Goal: Task Accomplishment & Management: Complete application form

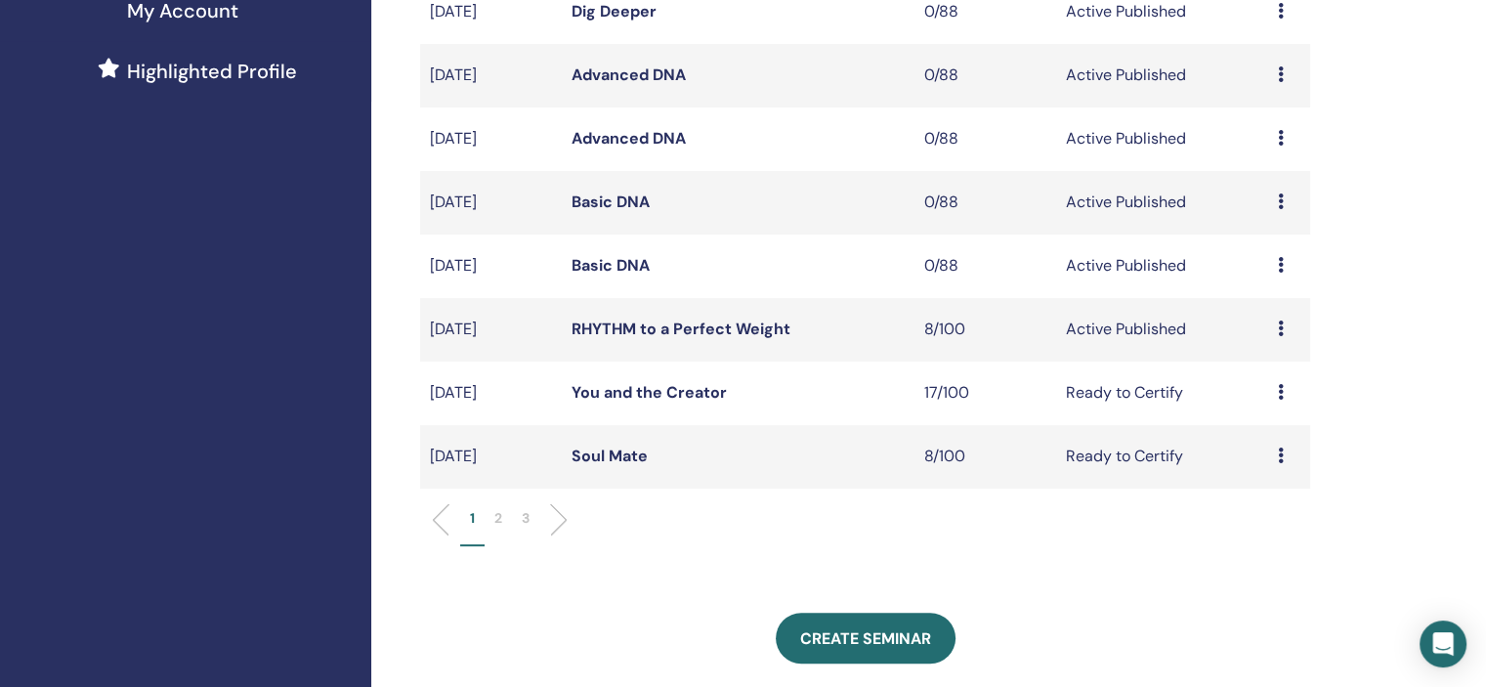
scroll to position [548, 0]
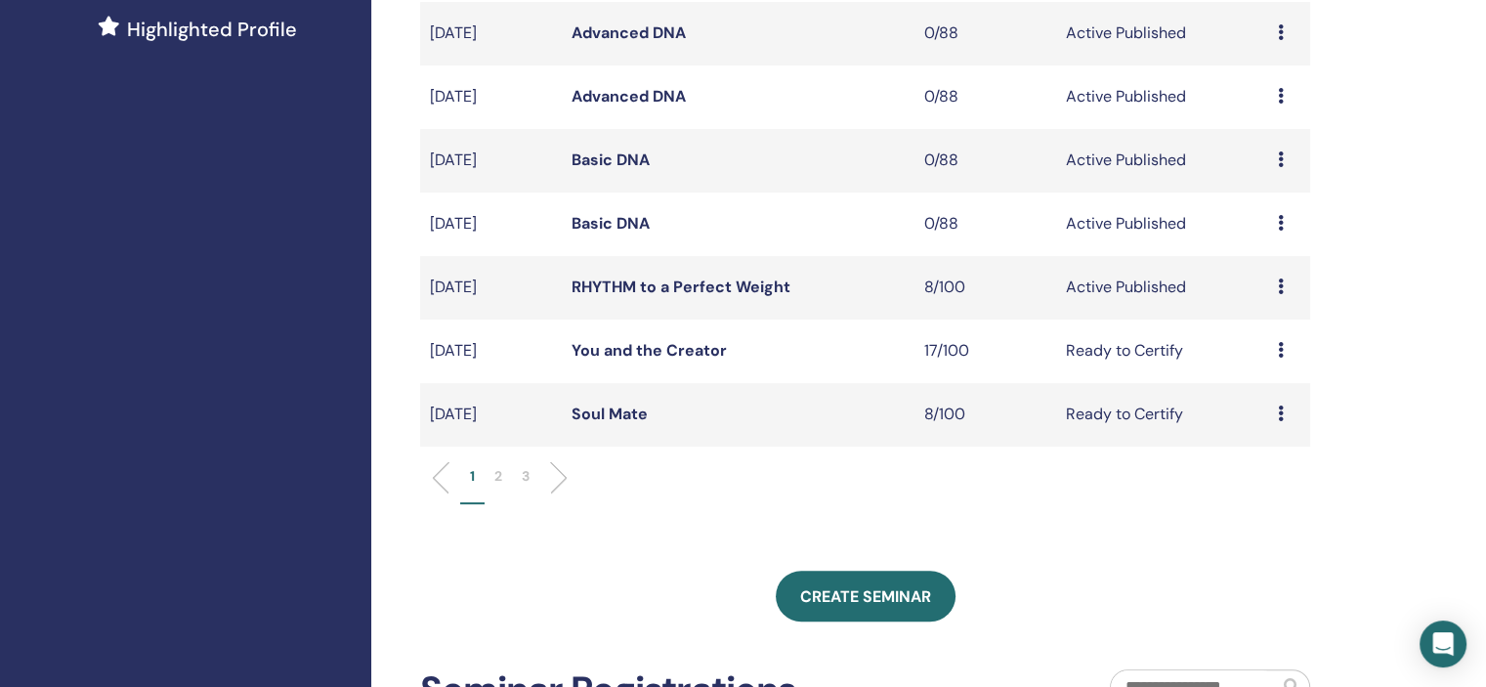
click at [1279, 351] on icon at bounding box center [1281, 350] width 6 height 16
click at [1266, 426] on link "Attendees" at bounding box center [1265, 426] width 74 height 21
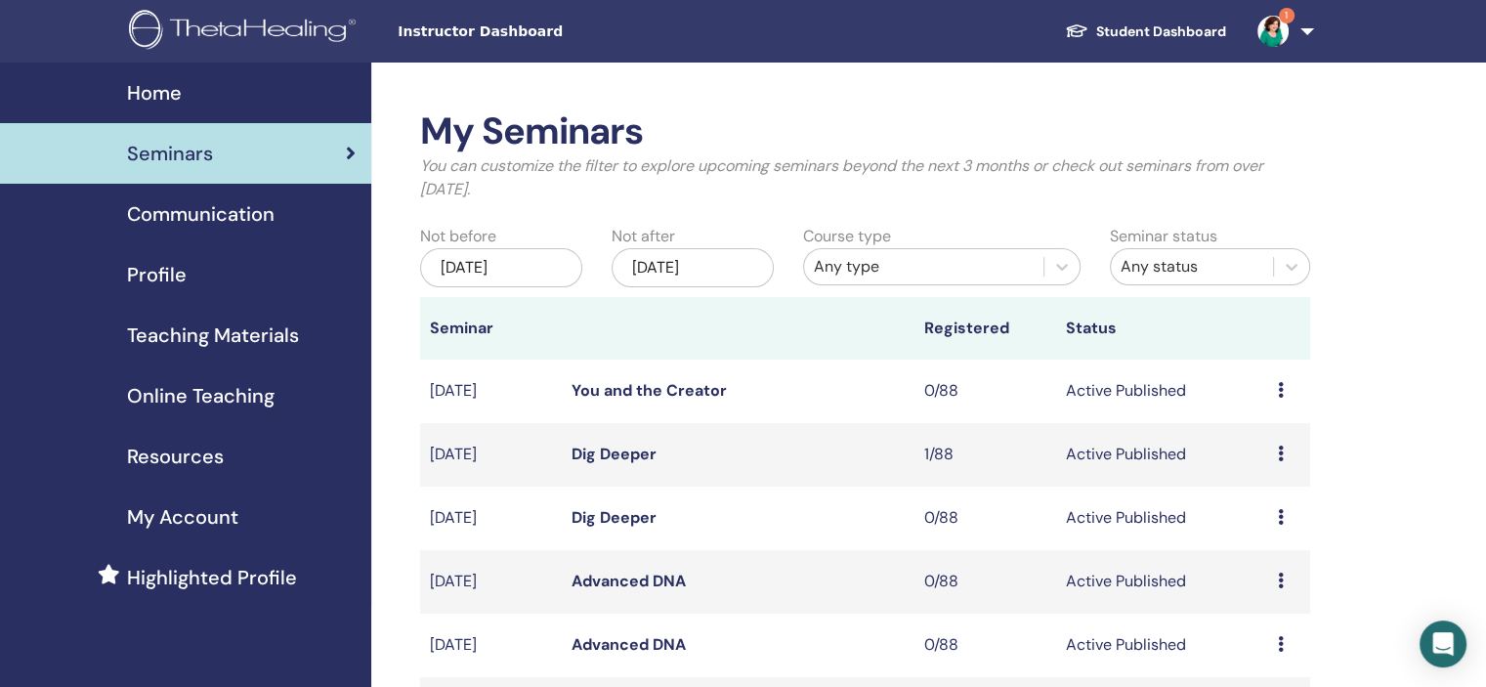
click at [1278, 452] on icon at bounding box center [1281, 453] width 6 height 16
click at [1268, 527] on link "Attendees" at bounding box center [1264, 527] width 74 height 21
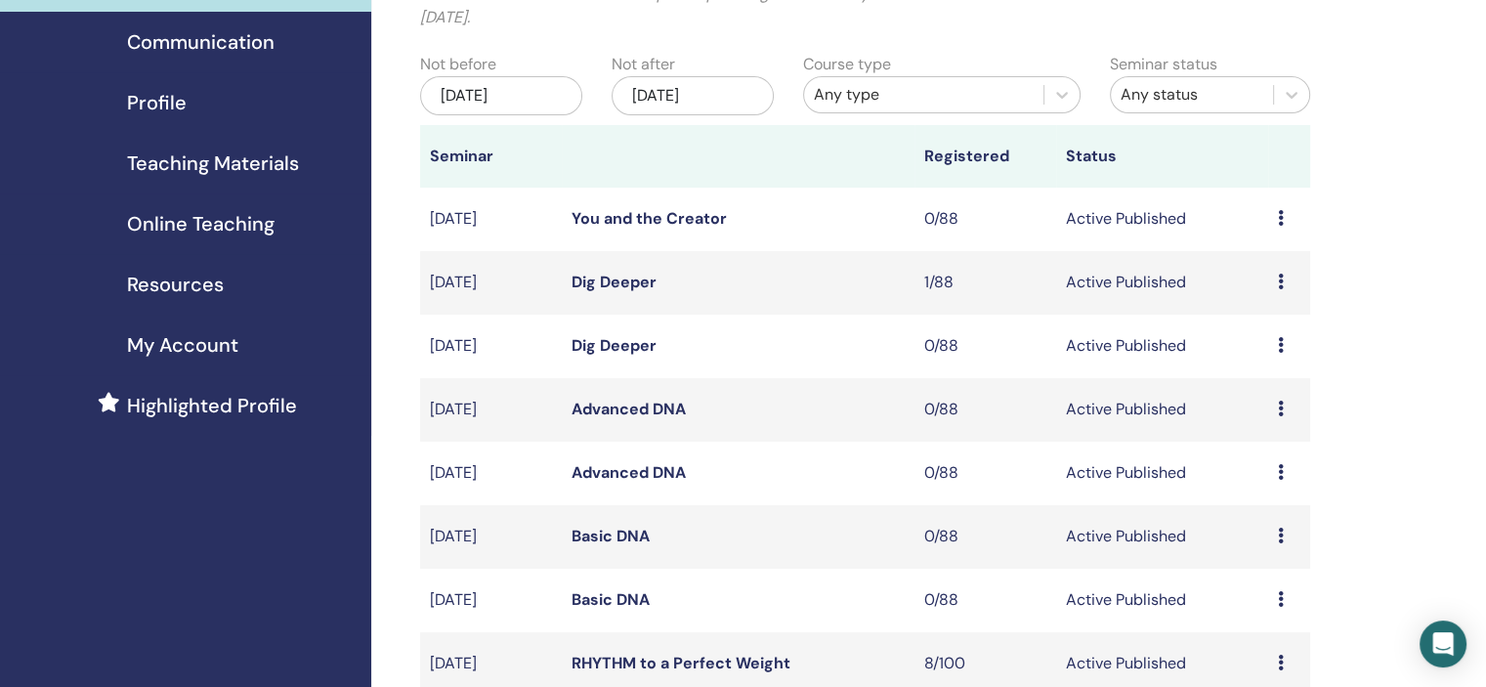
scroll to position [508, 0]
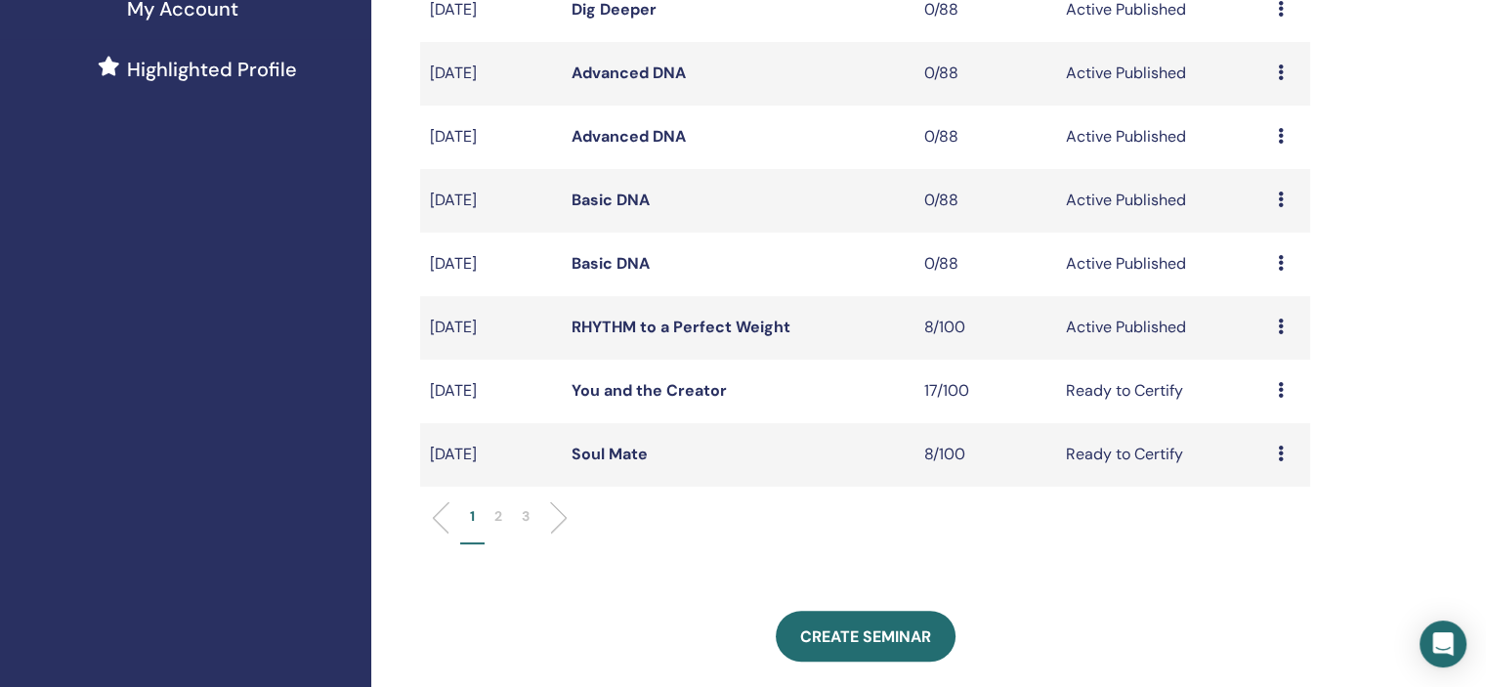
click at [1276, 392] on td "Preview Edit Attendees Cancel" at bounding box center [1289, 390] width 42 height 63
click at [1283, 398] on div "Preview Edit Attendees Cancel" at bounding box center [1289, 390] width 22 height 23
click at [1278, 468] on link "Attendees" at bounding box center [1269, 472] width 74 height 21
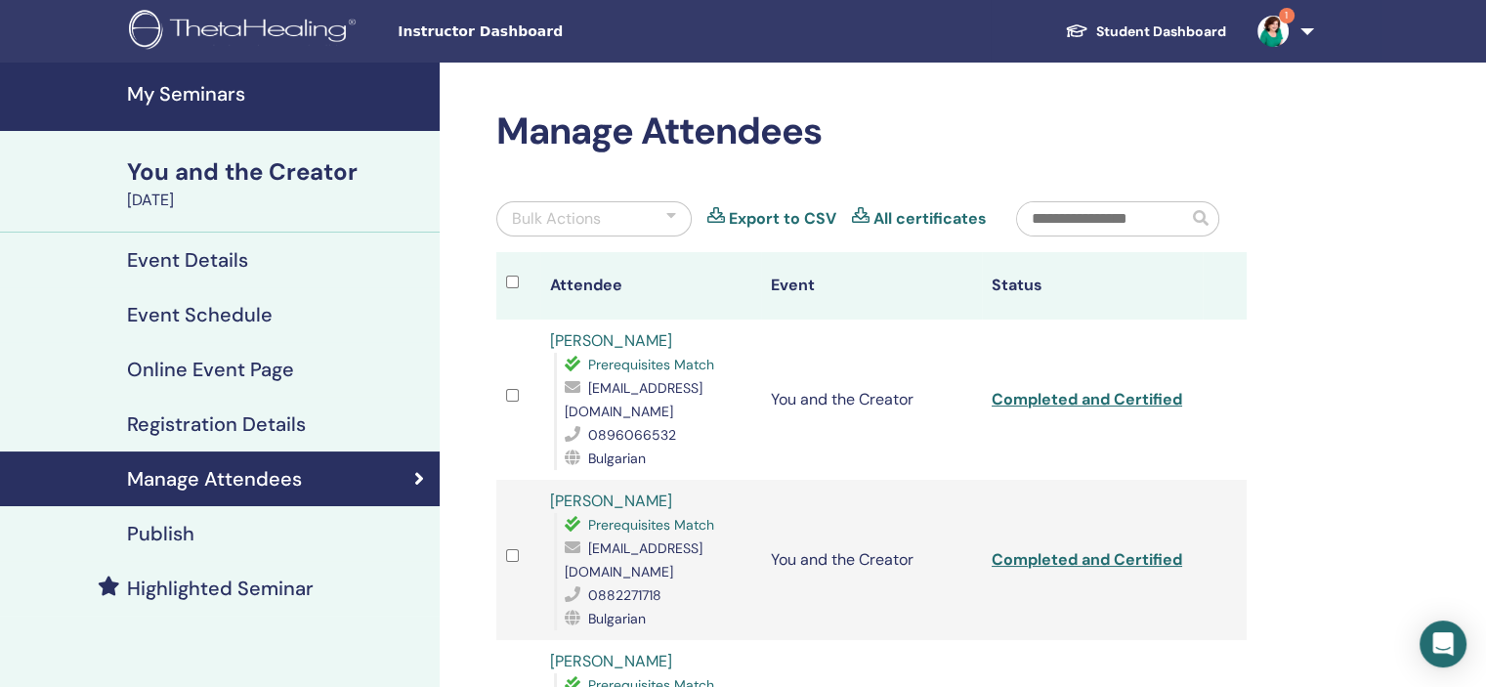
click at [66, 308] on div "Event Schedule" at bounding box center [220, 314] width 408 height 23
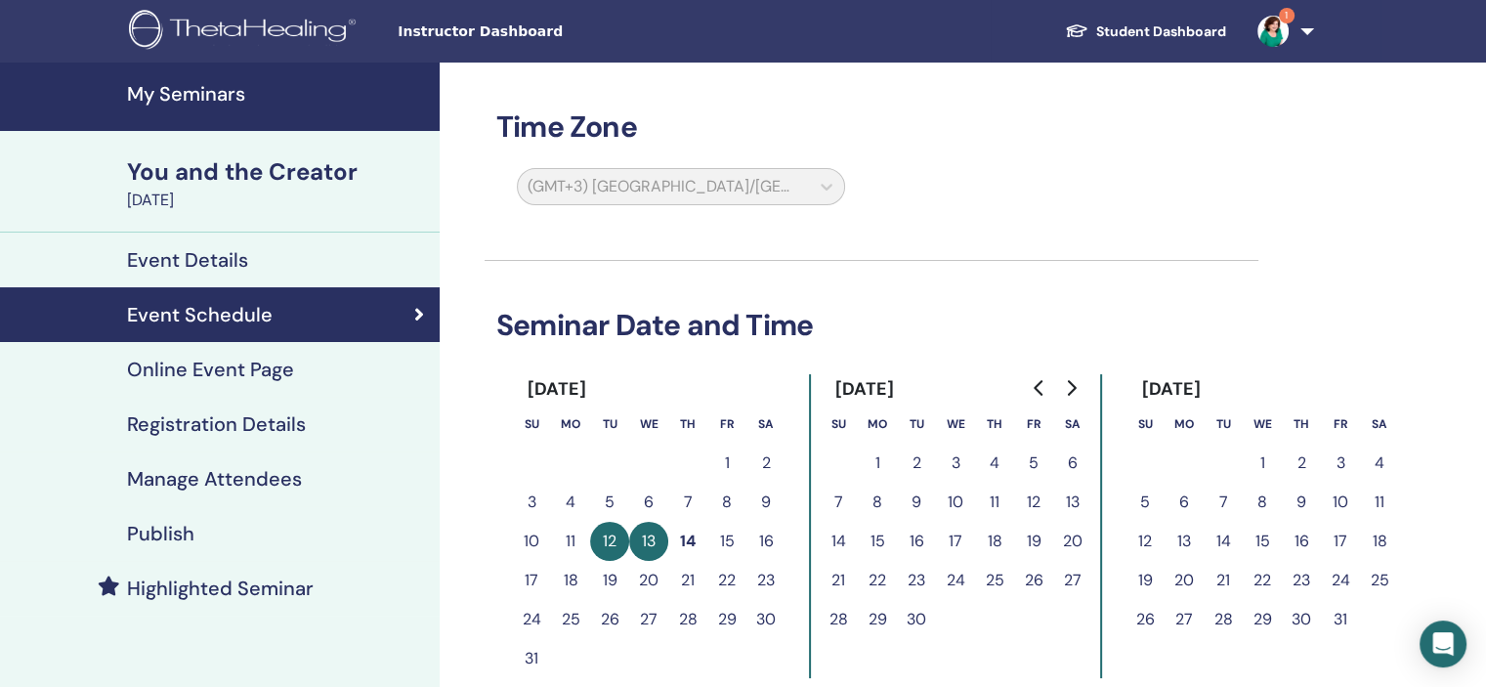
click at [183, 532] on h4 "Publish" at bounding box center [160, 533] width 67 height 23
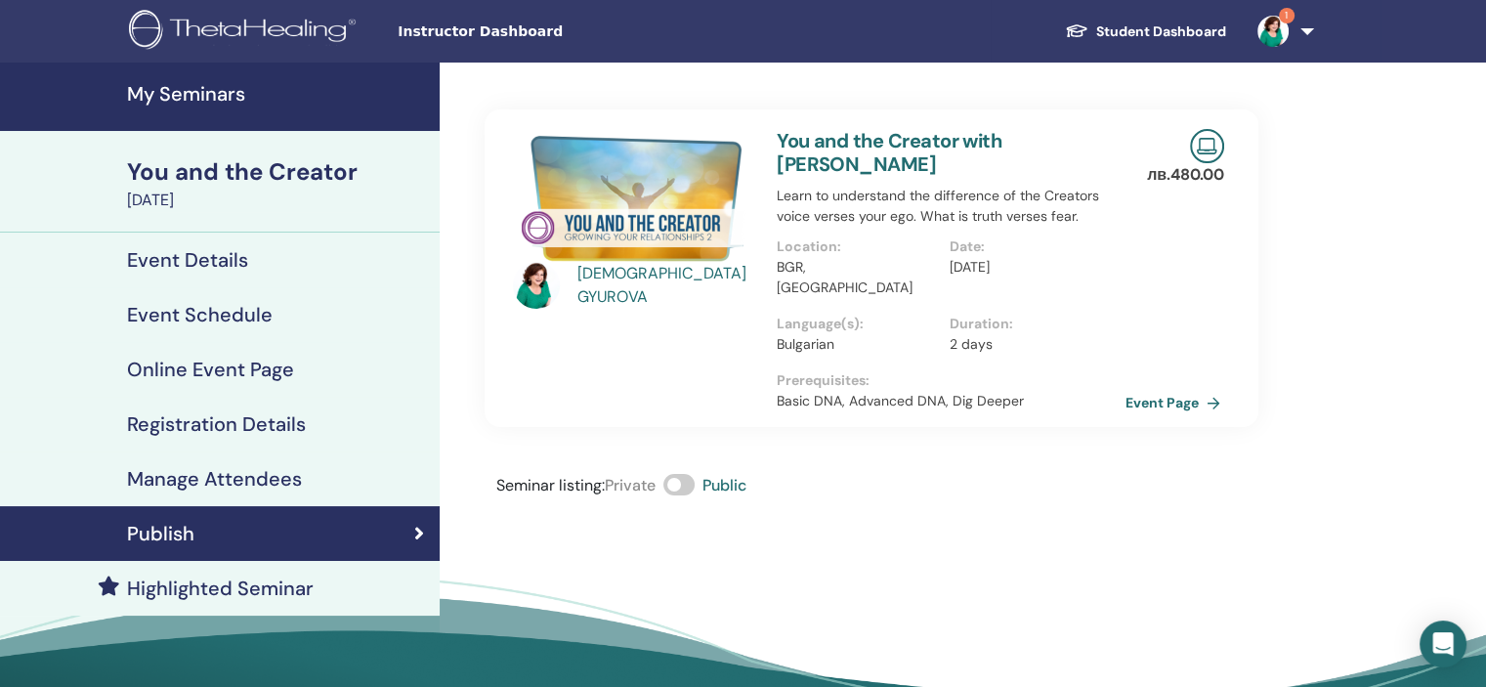
click at [1164, 388] on link "Event Page" at bounding box center [1176, 402] width 103 height 29
click at [1281, 28] on img at bounding box center [1272, 31] width 31 height 31
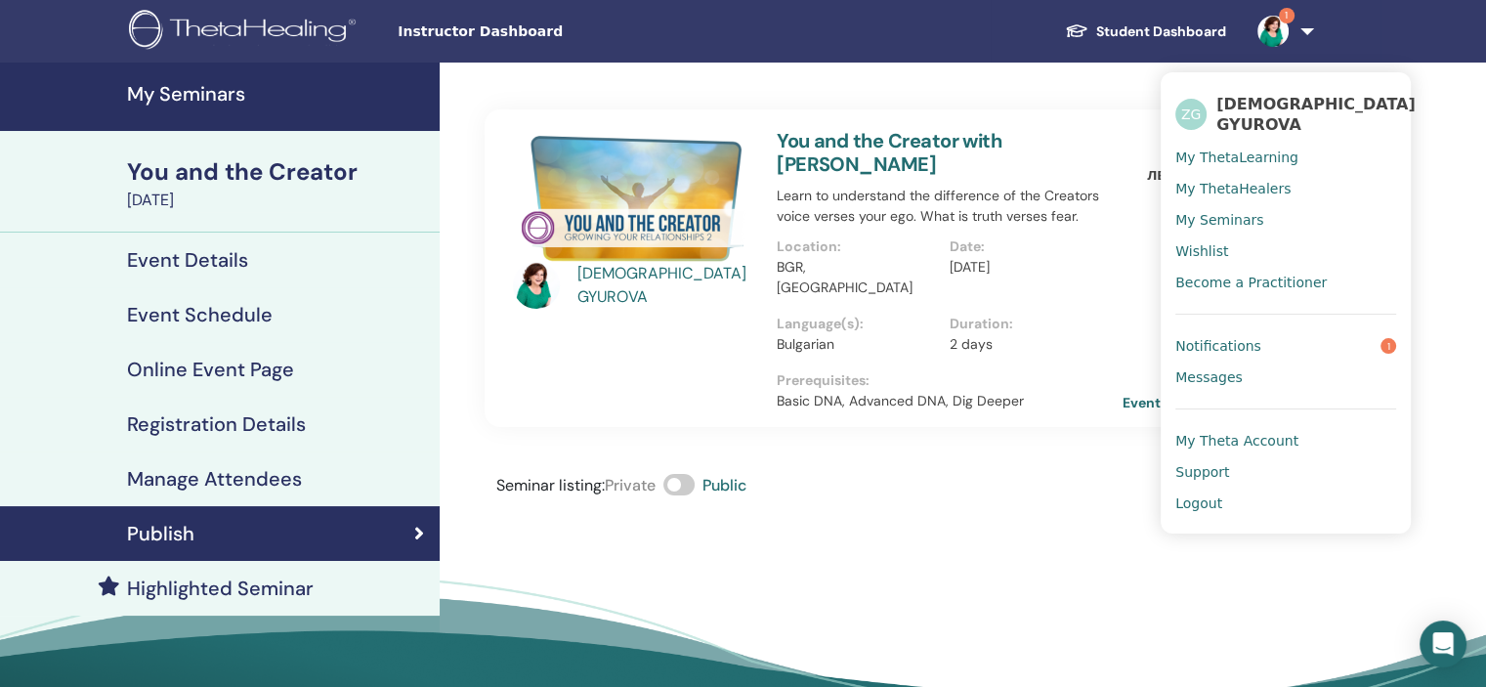
click at [1232, 343] on span "Notifications" at bounding box center [1218, 346] width 86 height 18
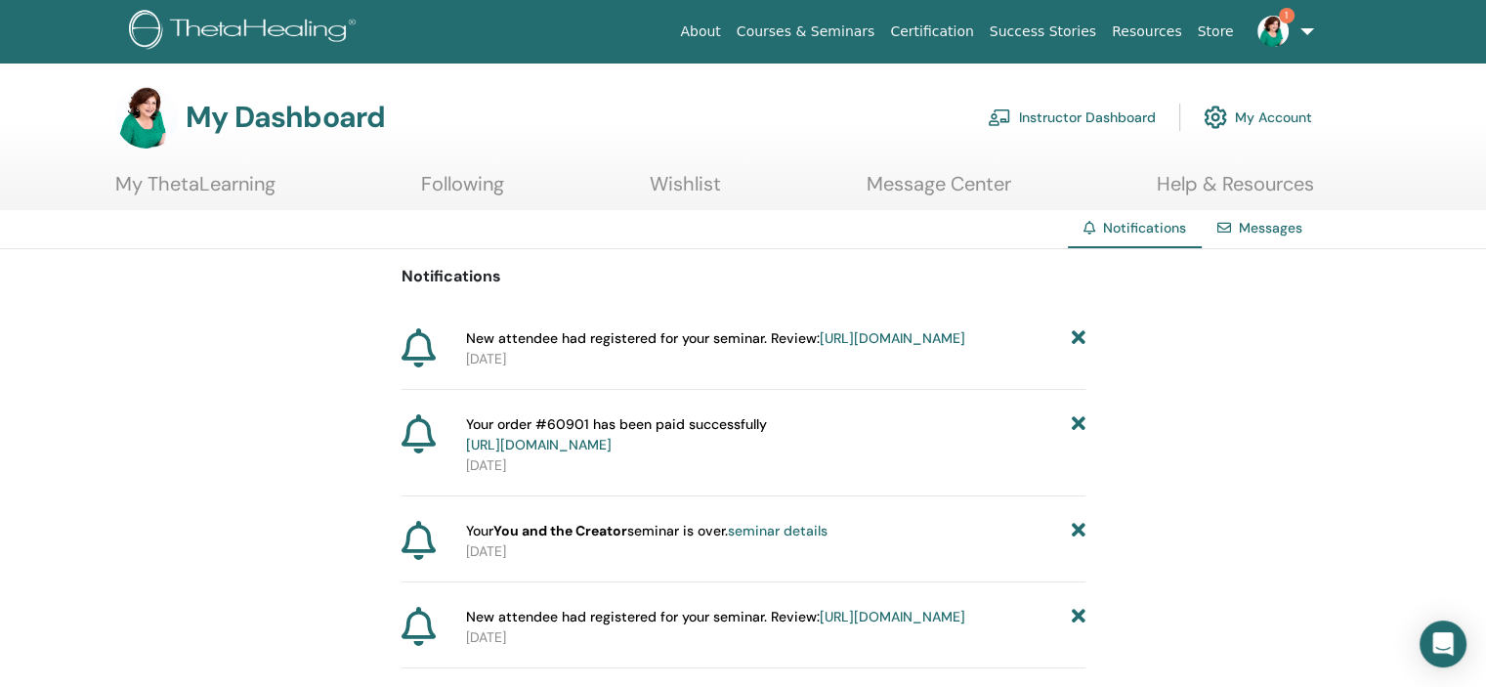
click at [1076, 339] on icon at bounding box center [1078, 338] width 14 height 21
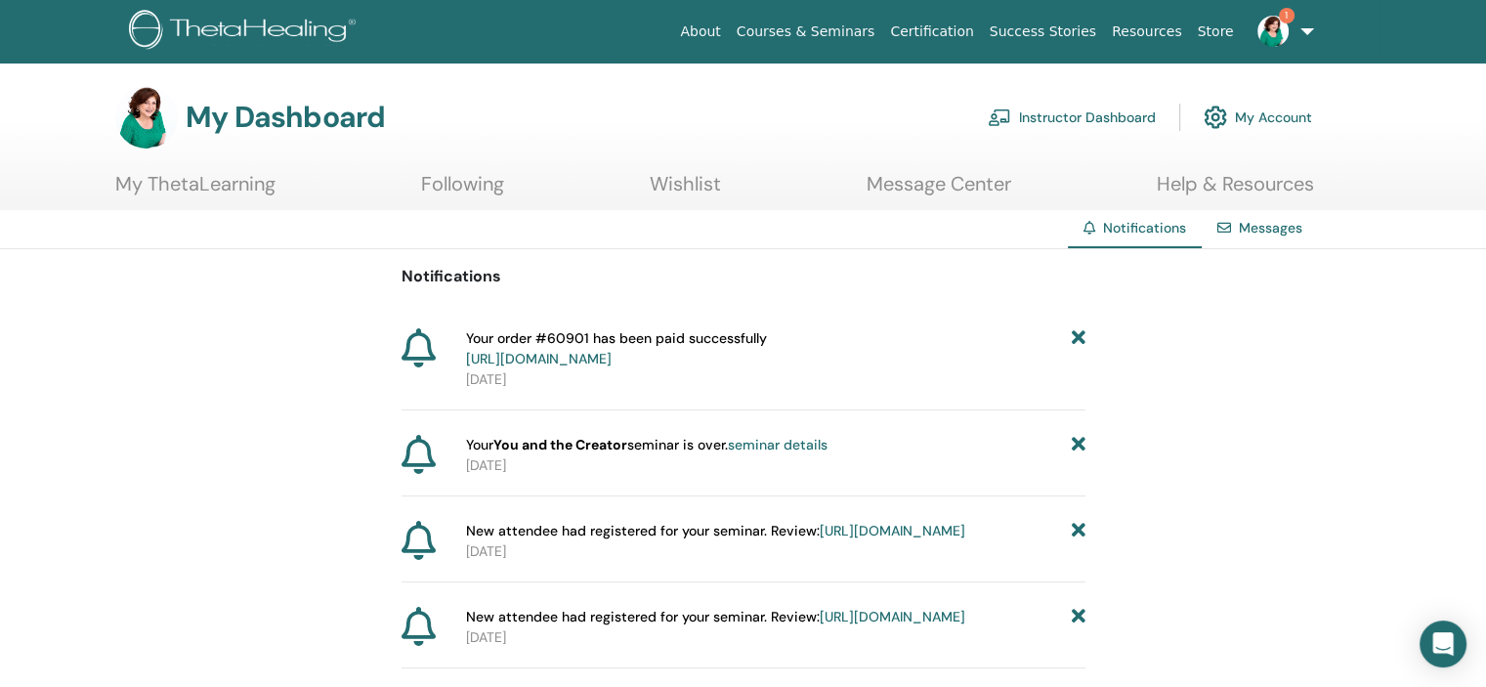
click at [1078, 444] on icon at bounding box center [1078, 445] width 14 height 21
click at [1078, 338] on icon at bounding box center [1078, 348] width 14 height 41
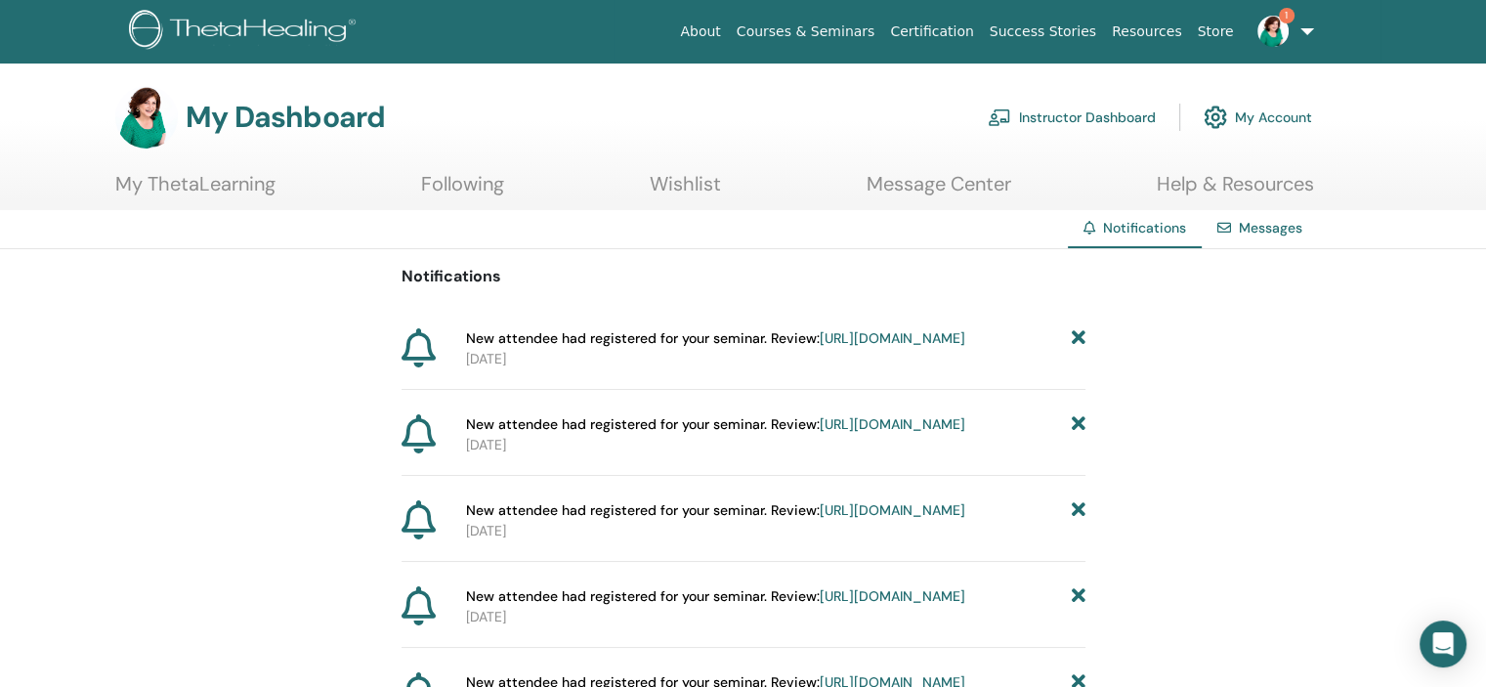
click at [1078, 338] on icon at bounding box center [1078, 338] width 14 height 21
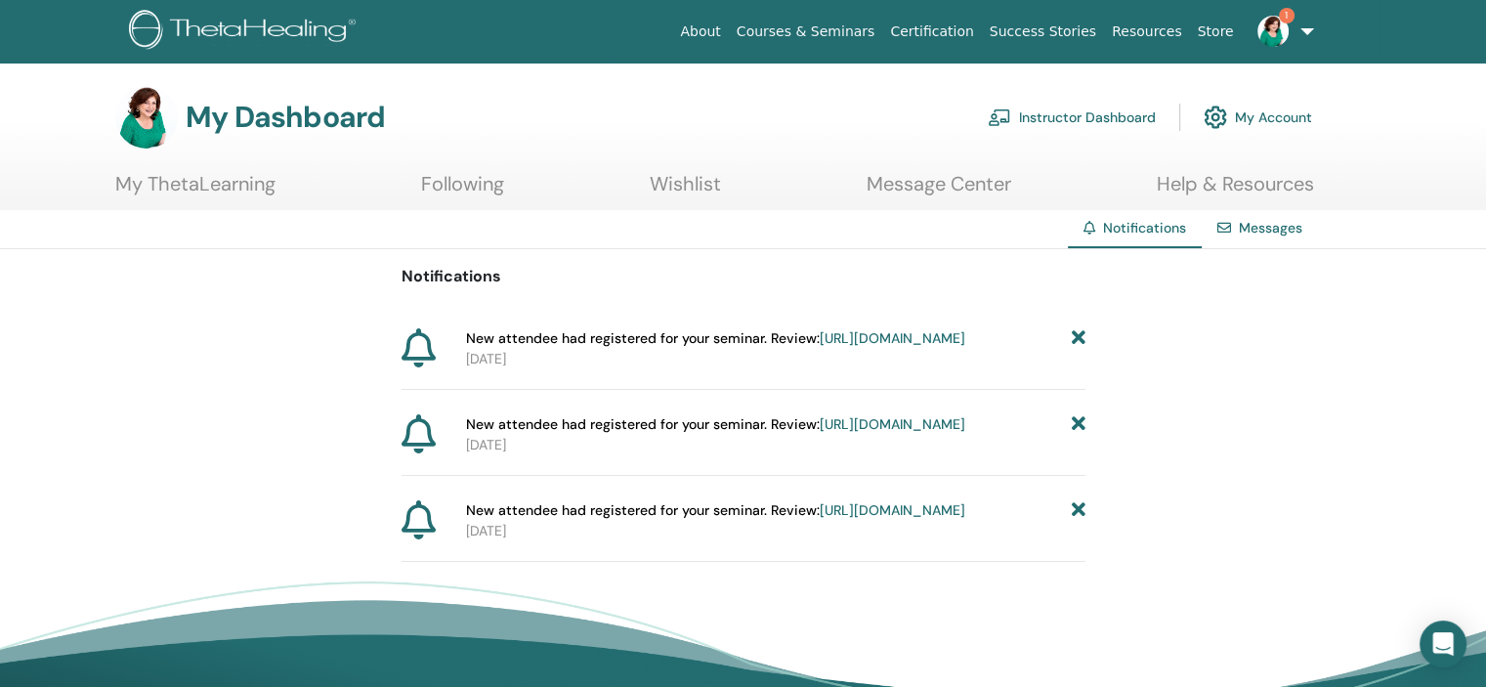
click at [1078, 338] on icon at bounding box center [1078, 338] width 14 height 21
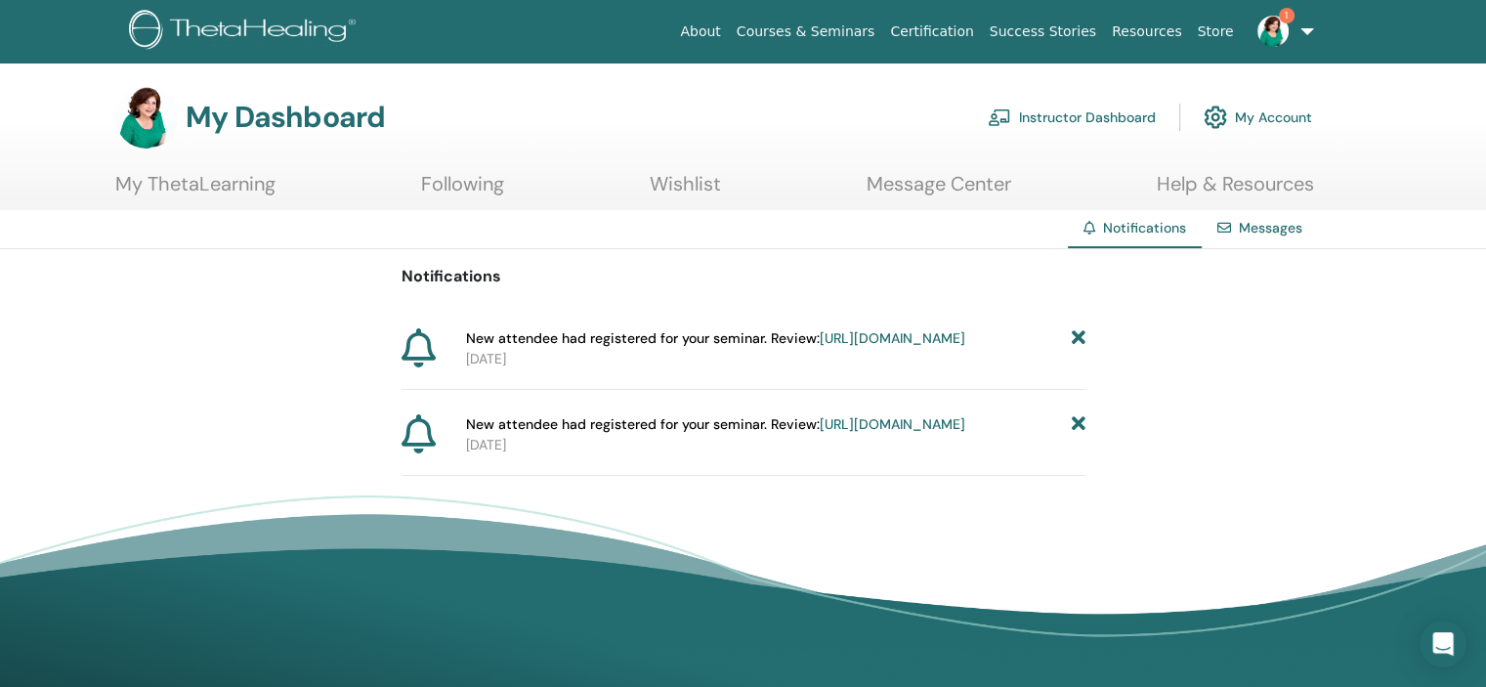
click at [1078, 338] on icon at bounding box center [1078, 338] width 14 height 21
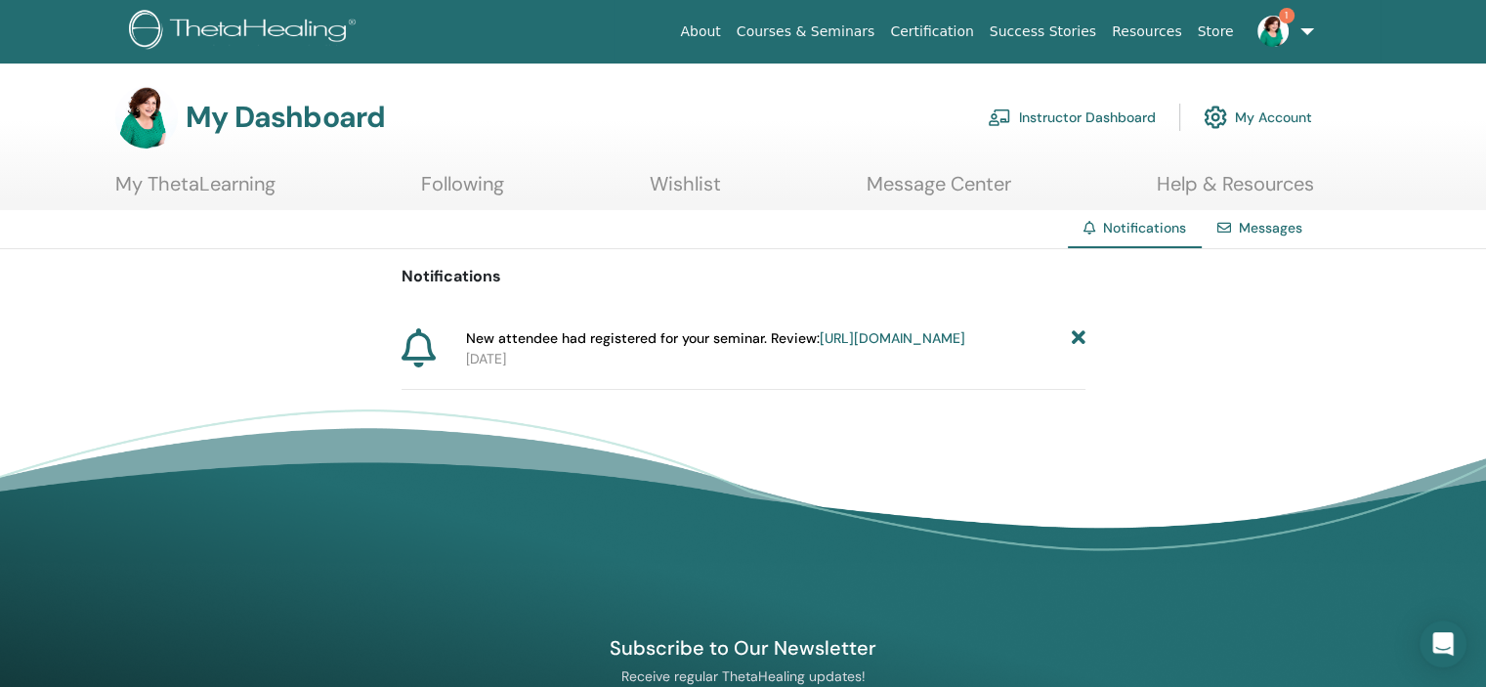
click at [1078, 338] on icon at bounding box center [1078, 338] width 14 height 21
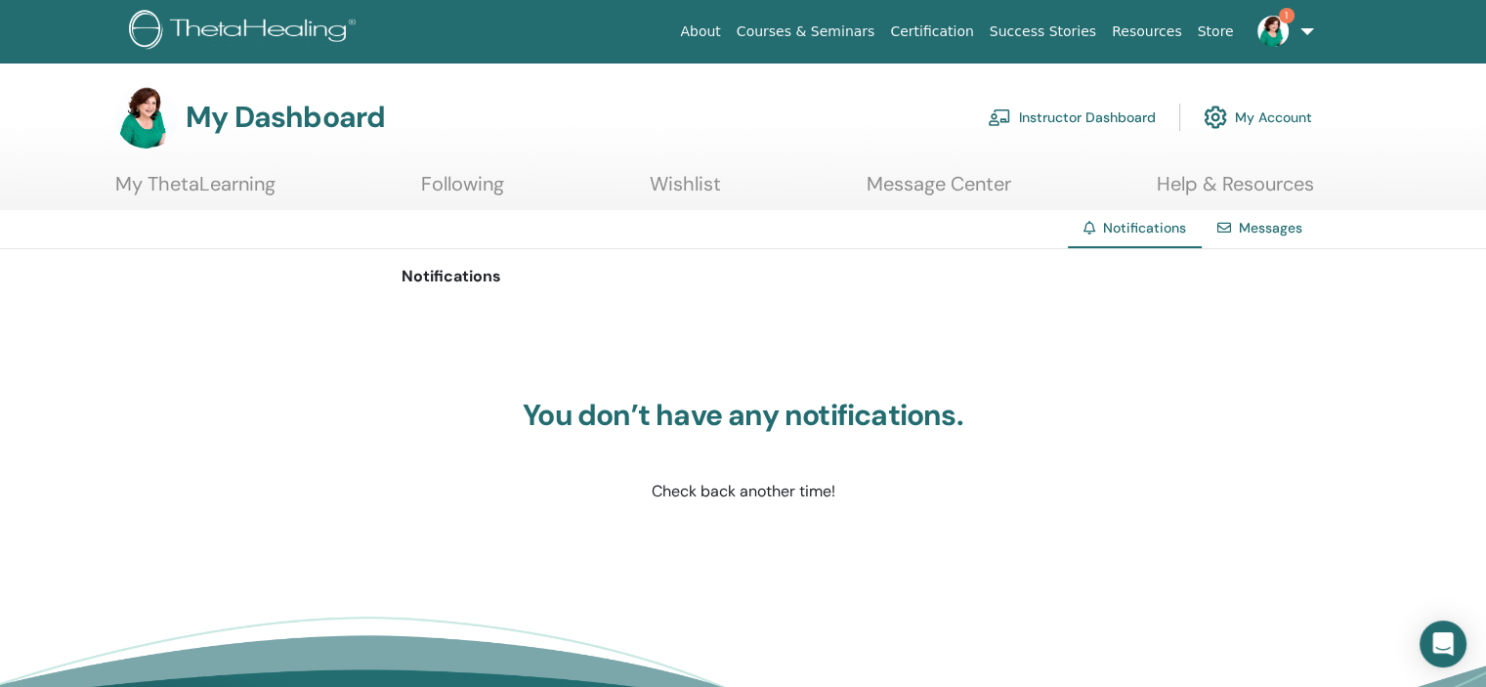
click at [1274, 30] on img at bounding box center [1272, 31] width 31 height 31
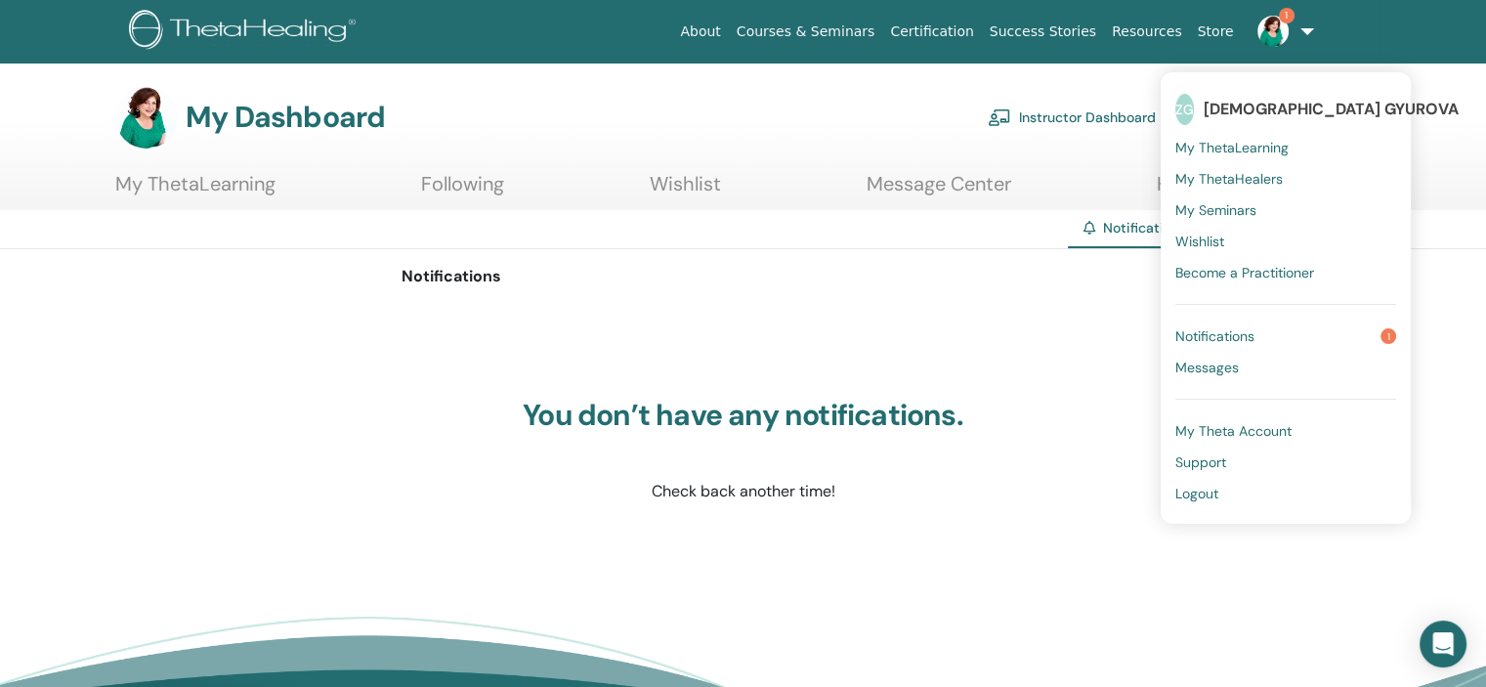
click at [1228, 339] on span "Notifications" at bounding box center [1214, 336] width 79 height 18
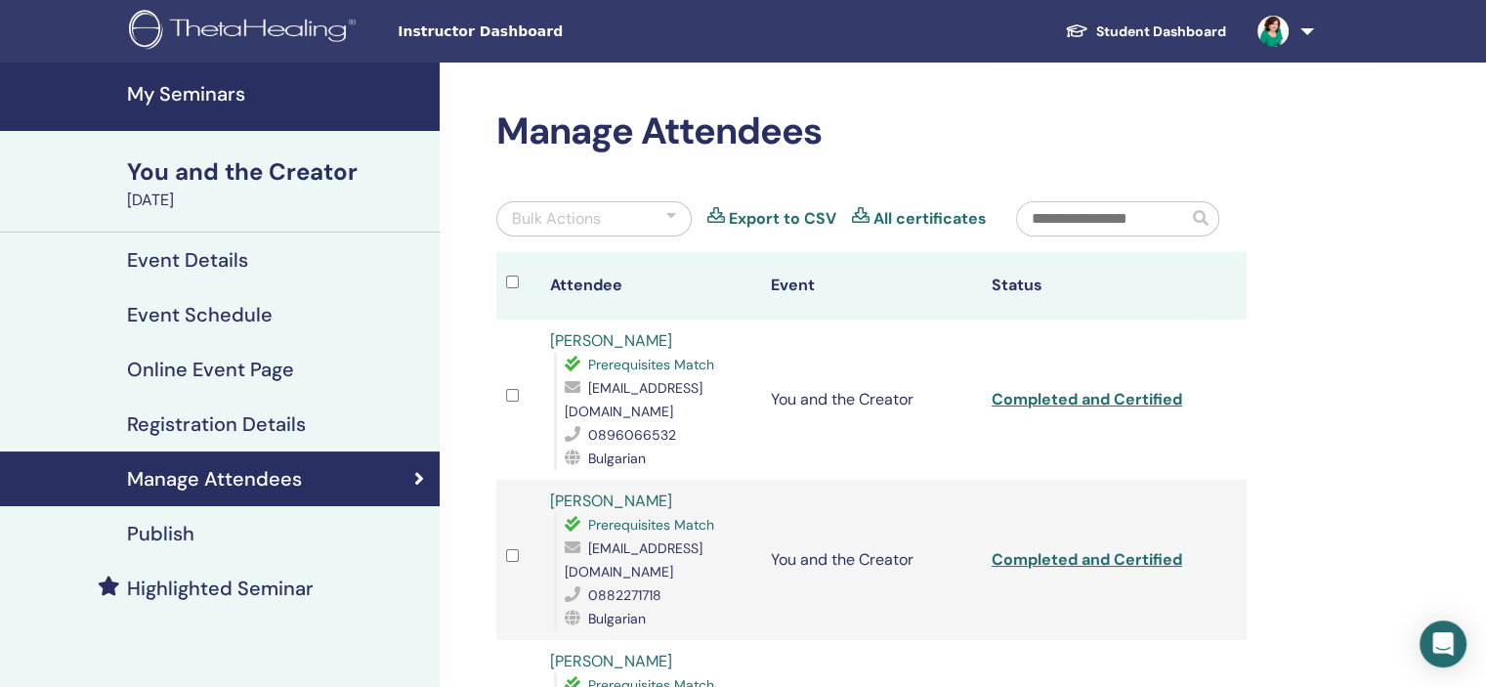
click at [162, 95] on h4 "My Seminars" at bounding box center [277, 93] width 301 height 23
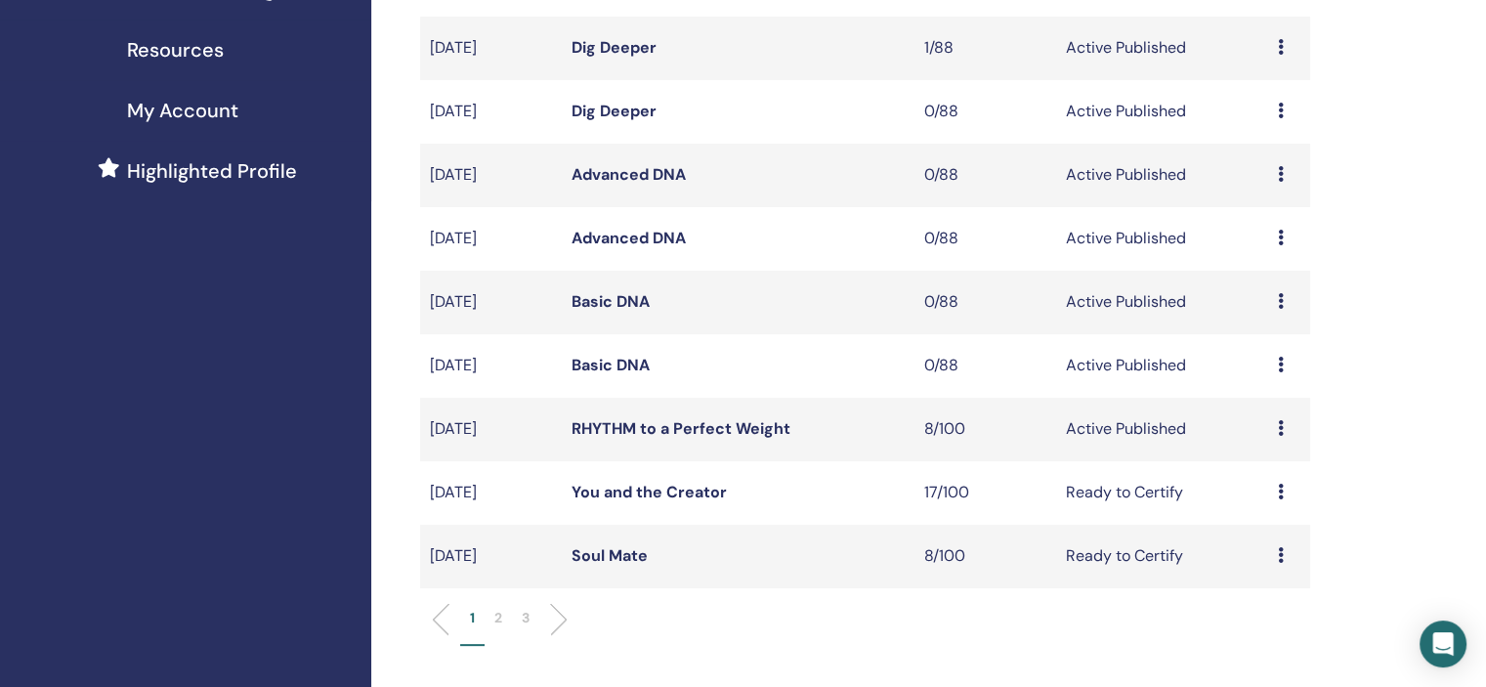
scroll to position [418, 0]
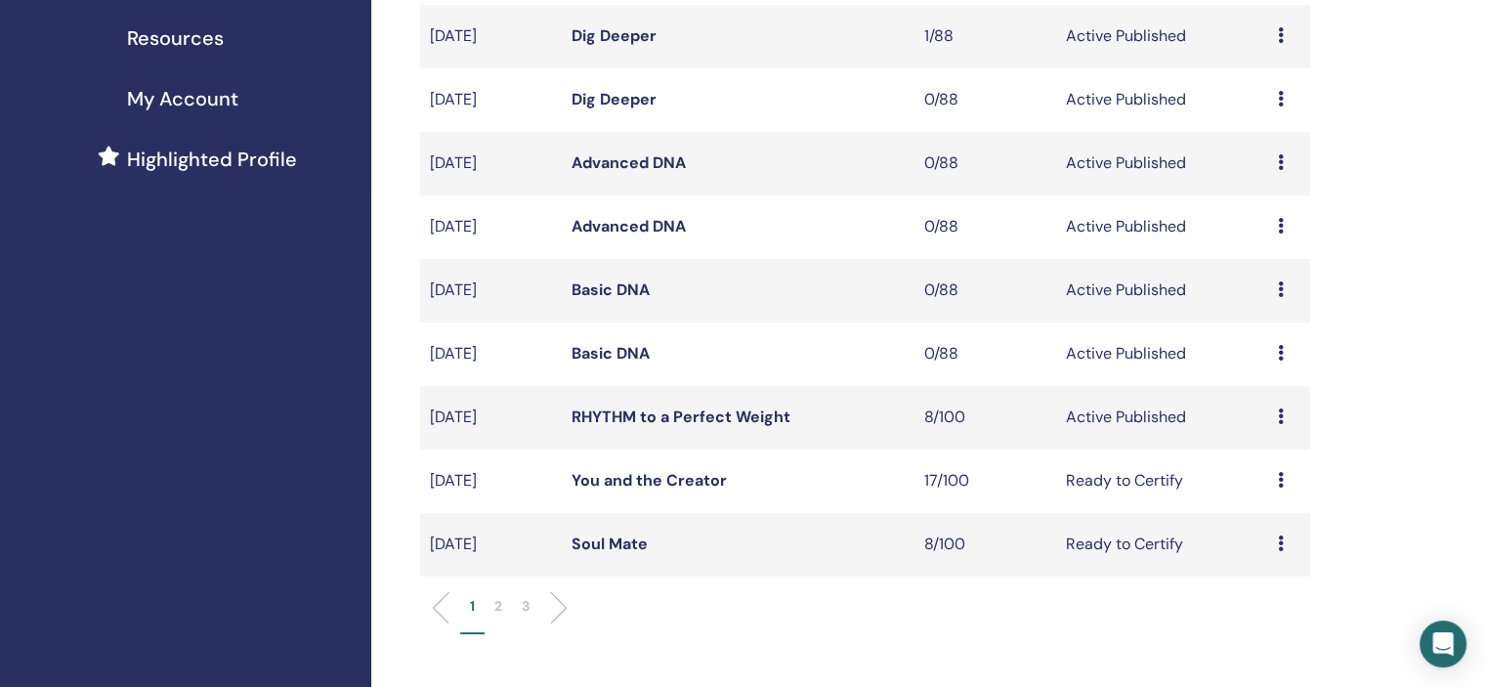
click at [1282, 414] on icon at bounding box center [1281, 416] width 6 height 16
click at [1270, 486] on link "Attendees" at bounding box center [1268, 489] width 74 height 21
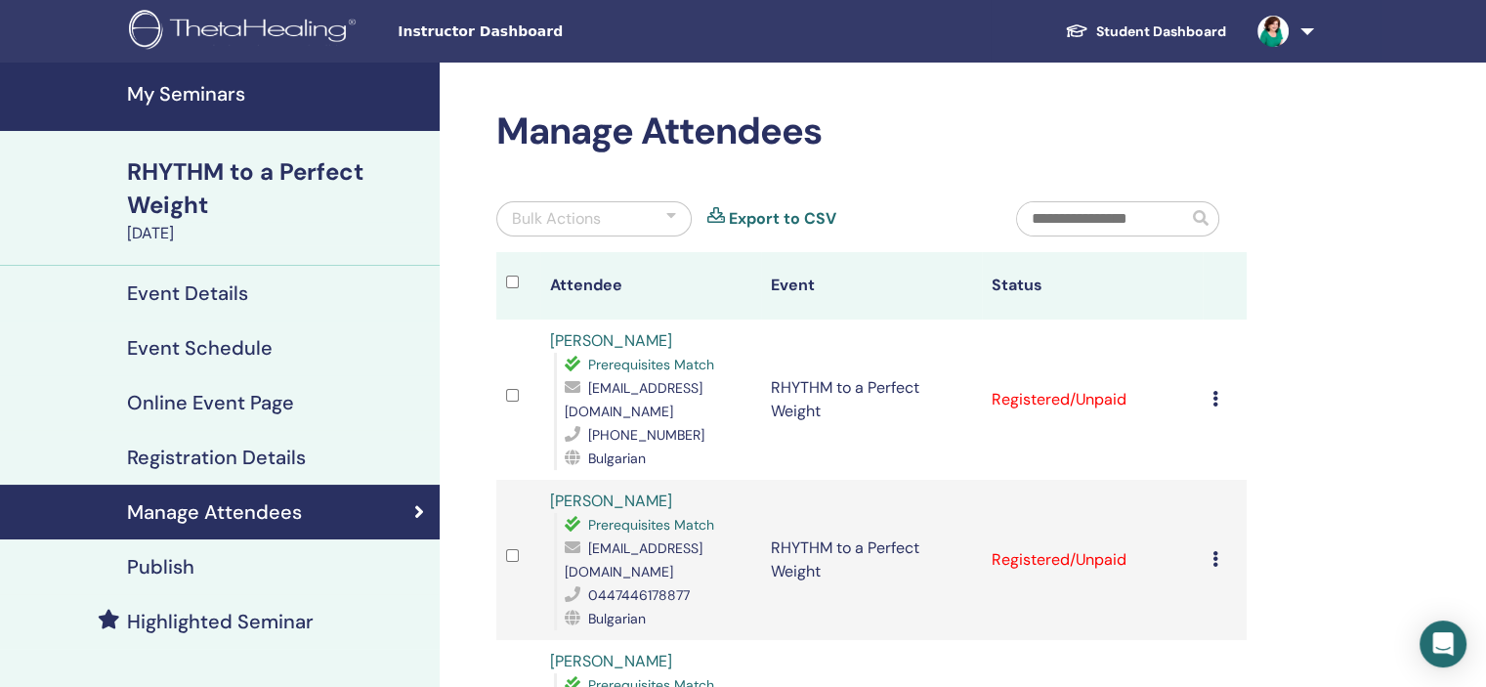
click at [176, 562] on h4 "Publish" at bounding box center [160, 566] width 67 height 23
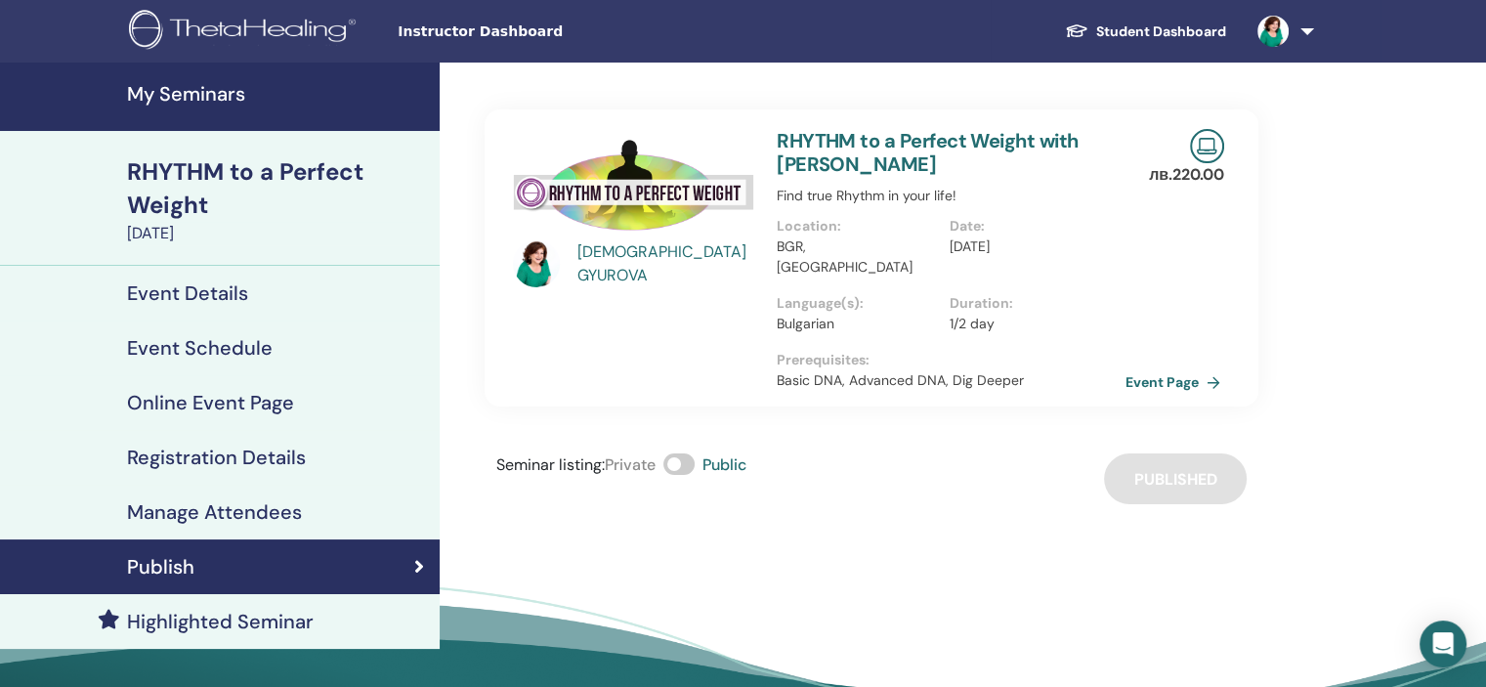
click at [1170, 367] on link "Event Page" at bounding box center [1176, 381] width 103 height 29
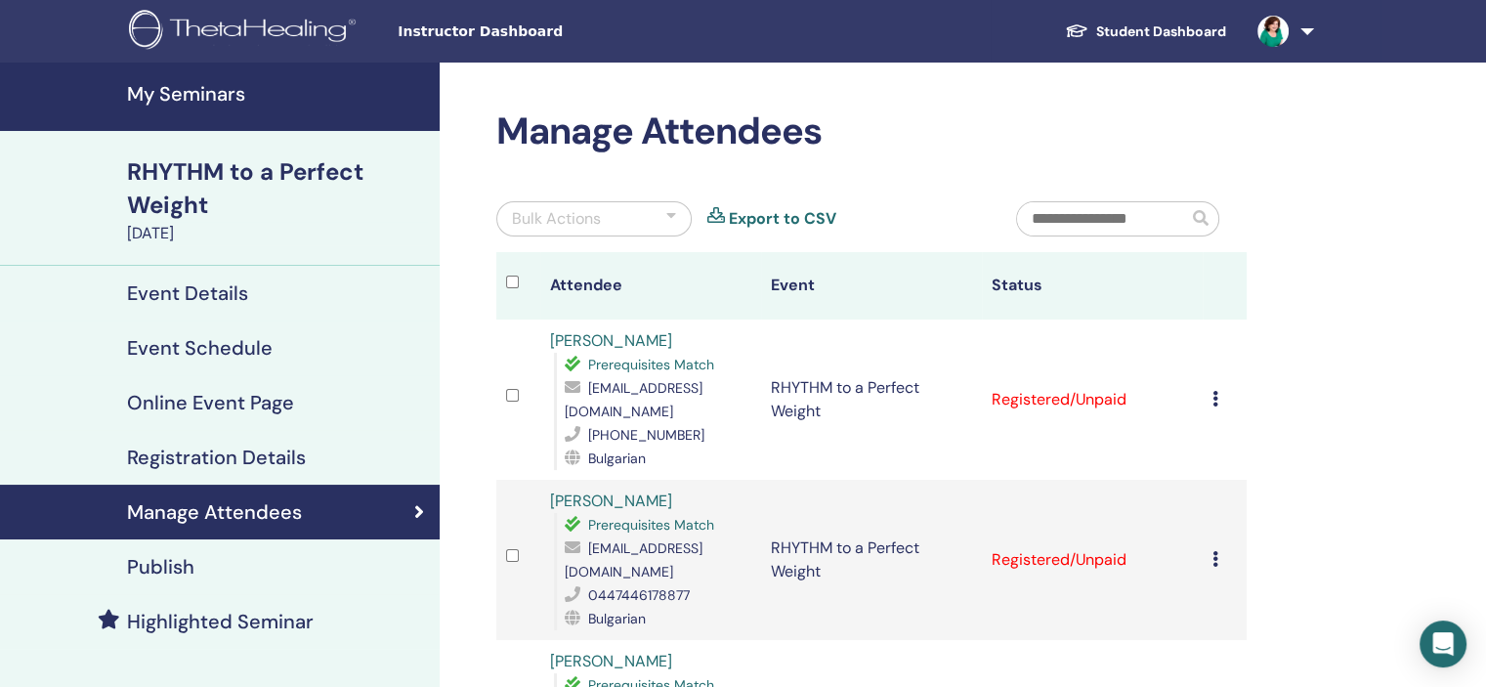
click at [215, 84] on h4 "My Seminars" at bounding box center [277, 93] width 301 height 23
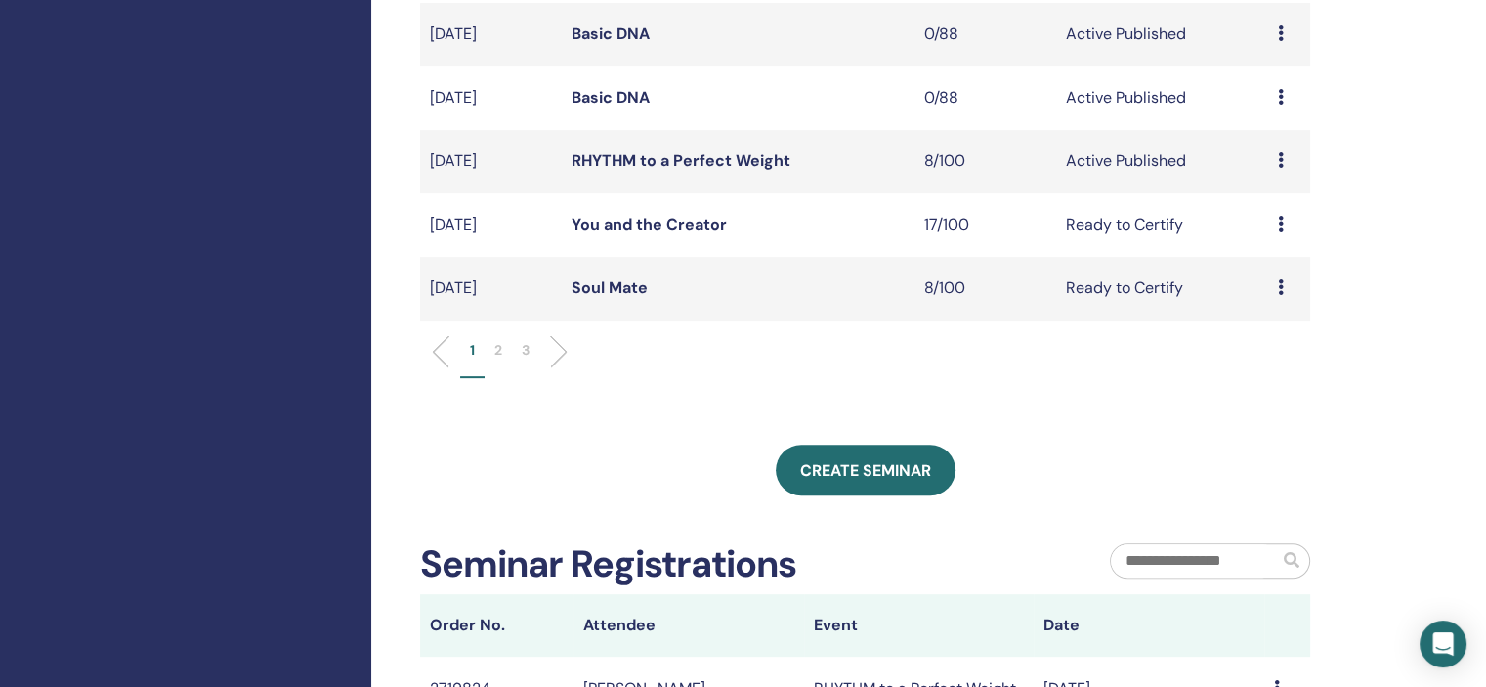
scroll to position [734, 0]
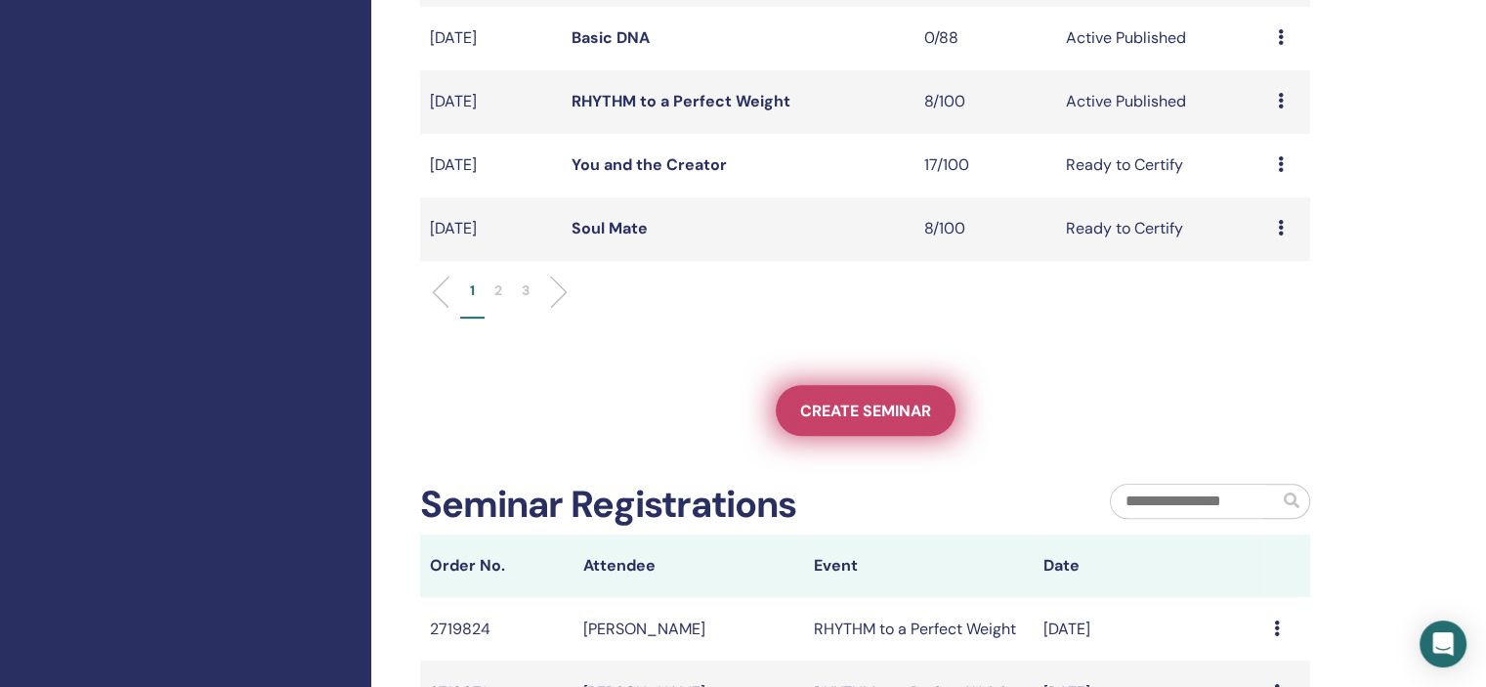
click at [853, 402] on span "Create seminar" at bounding box center [865, 411] width 131 height 21
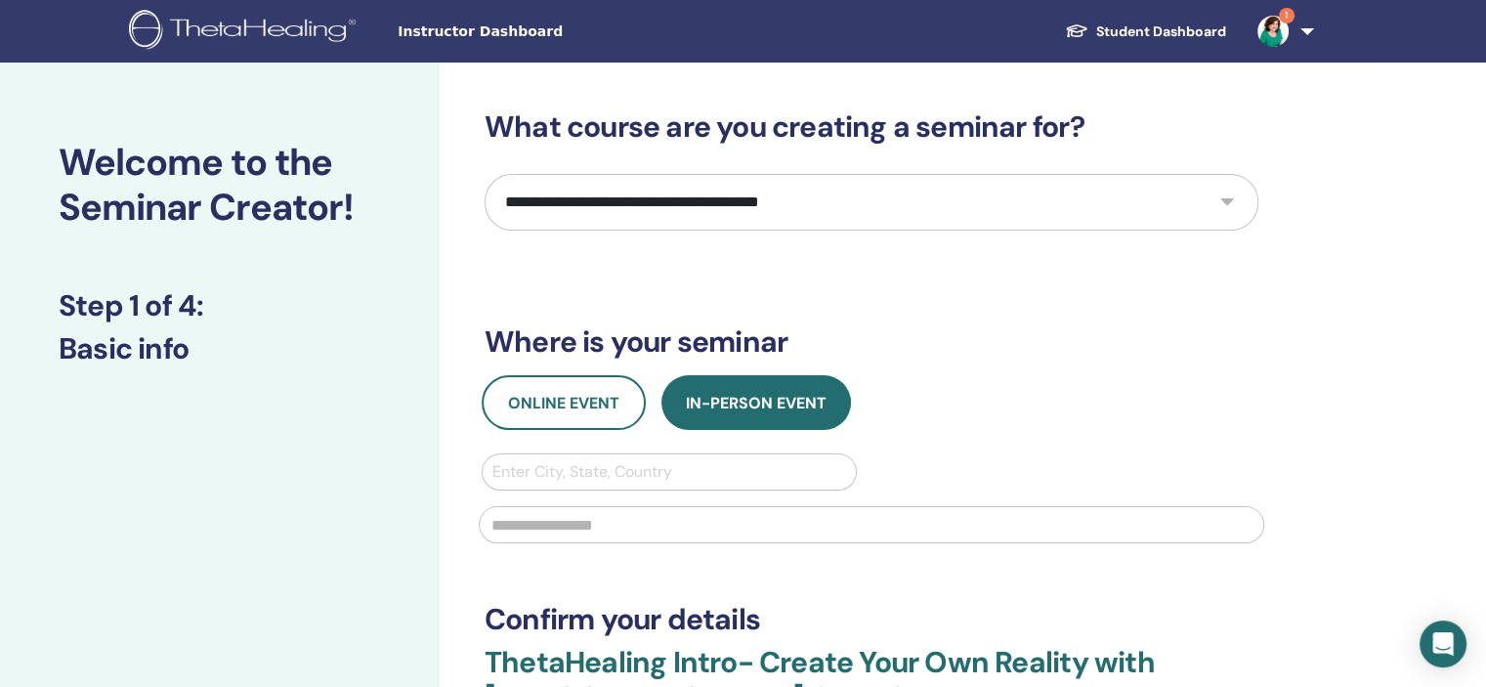
click at [1228, 203] on select "**********" at bounding box center [872, 202] width 774 height 57
select select "****"
click at [485, 174] on select "**********" at bounding box center [872, 202] width 774 height 57
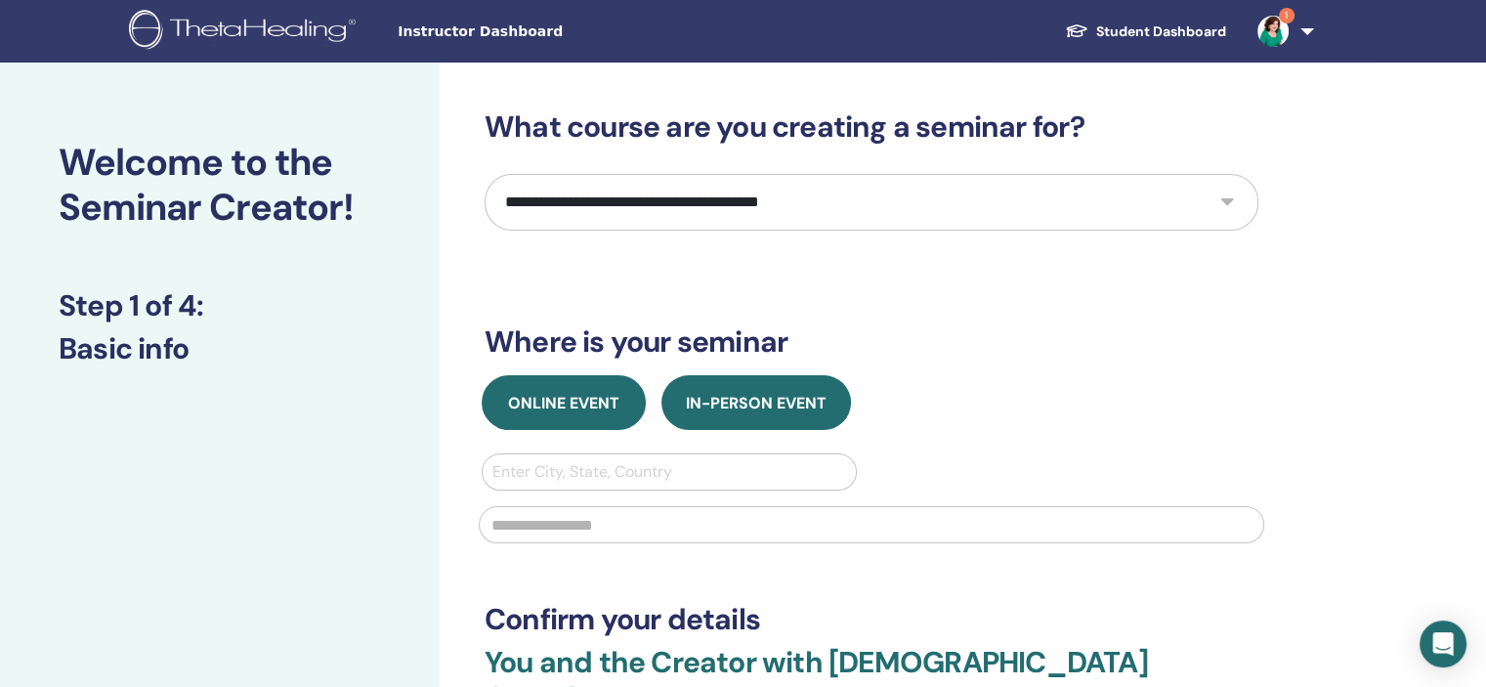
click at [572, 398] on span "Online Event" at bounding box center [563, 403] width 111 height 21
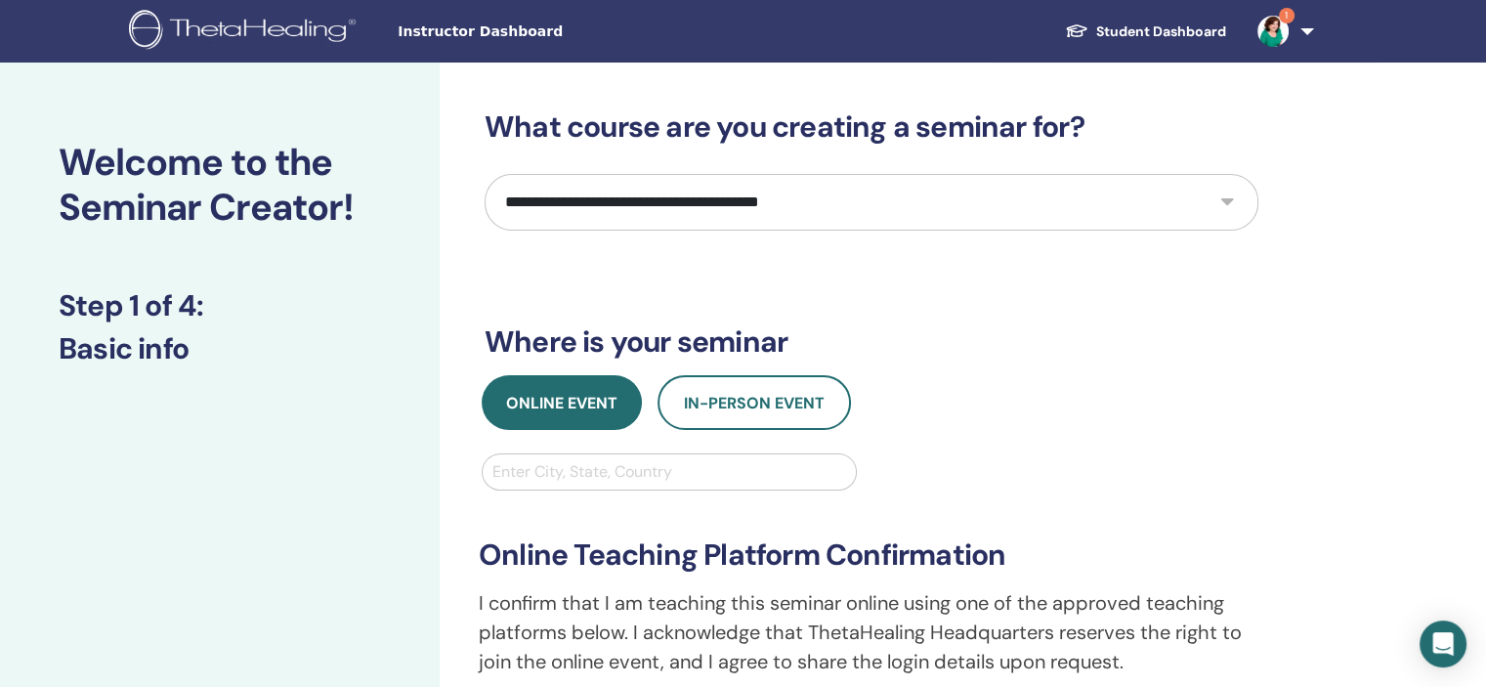
click at [584, 483] on div at bounding box center [669, 471] width 354 height 27
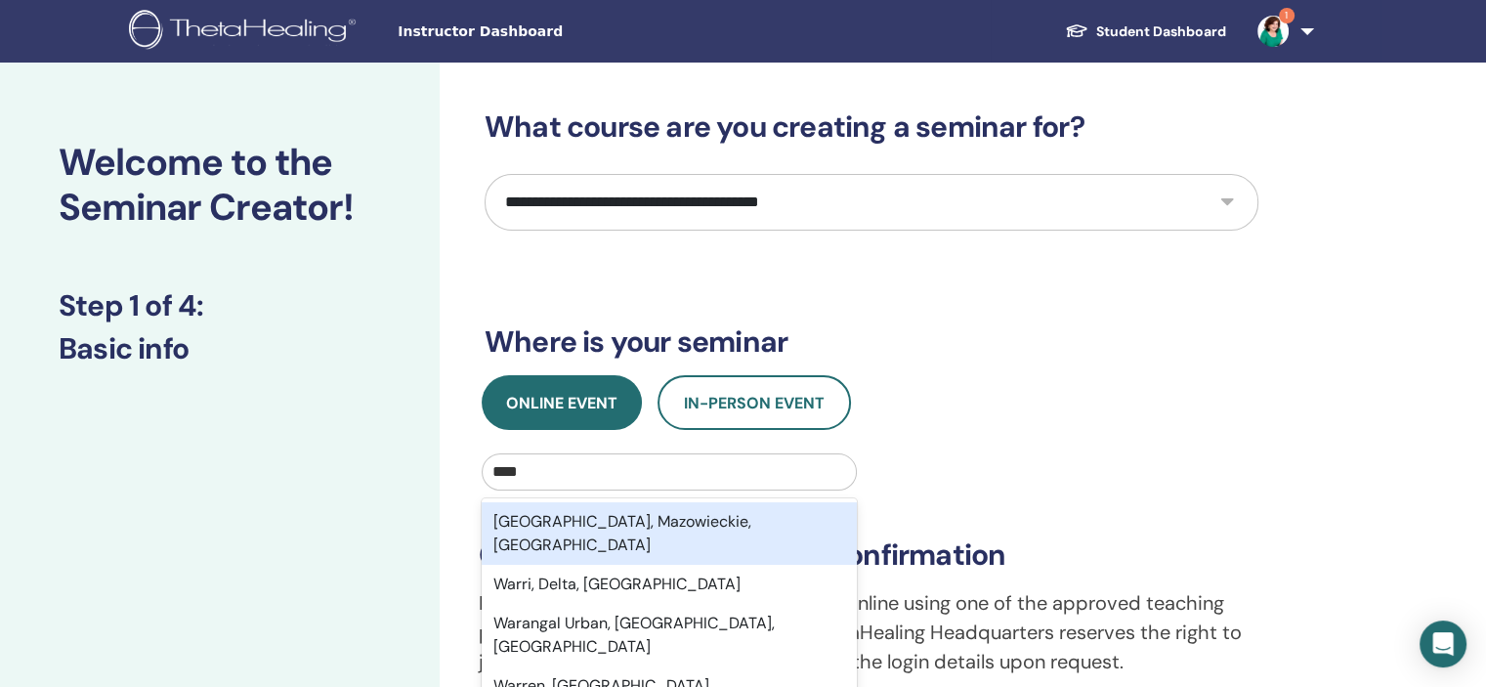
type input "*****"
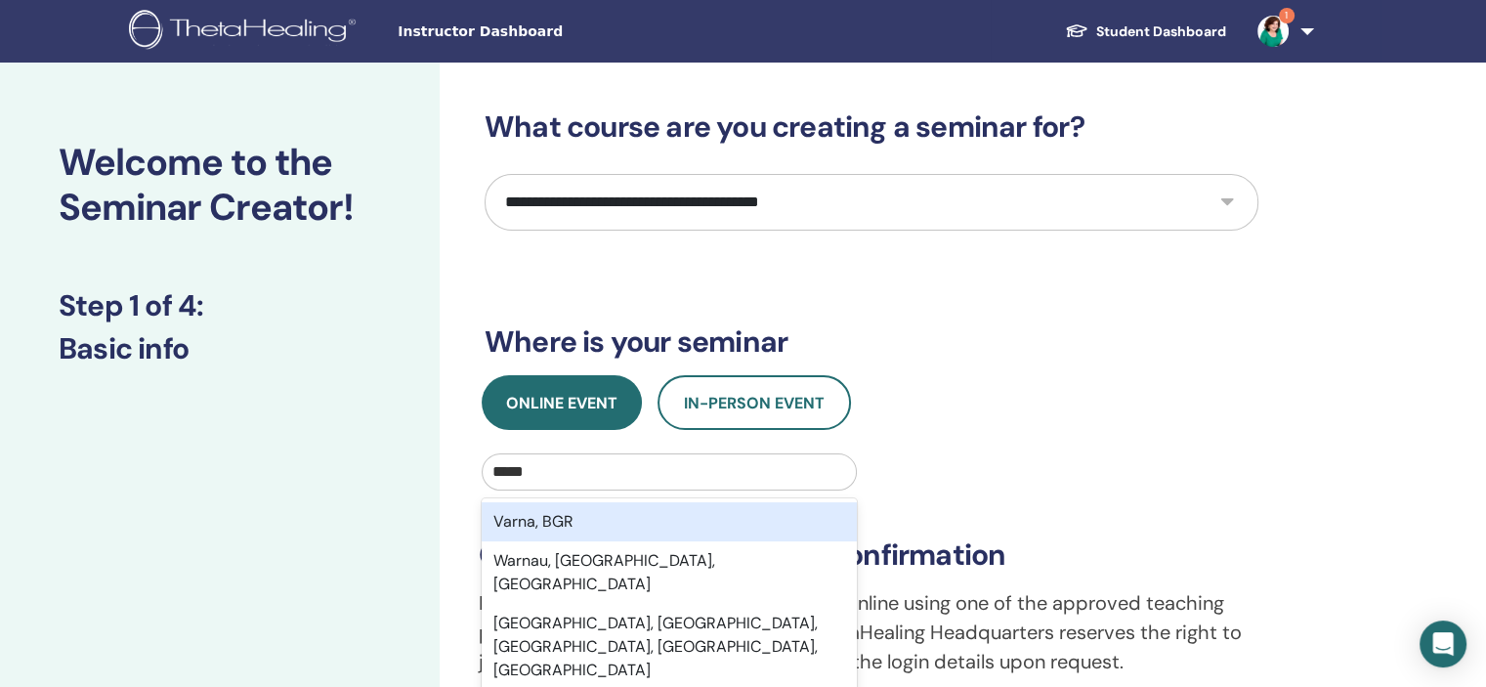
click at [549, 530] on div "Varna, BGR" at bounding box center [669, 521] width 375 height 39
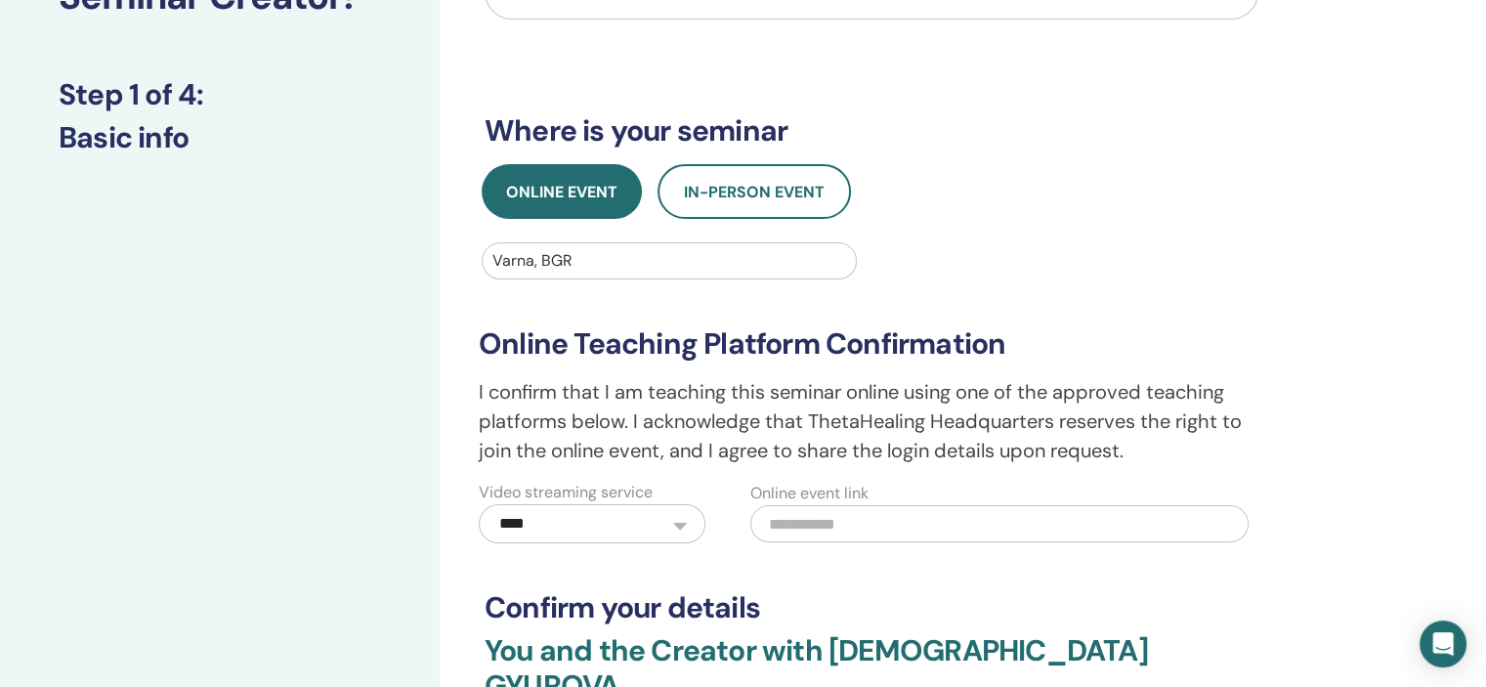
scroll to position [461, 0]
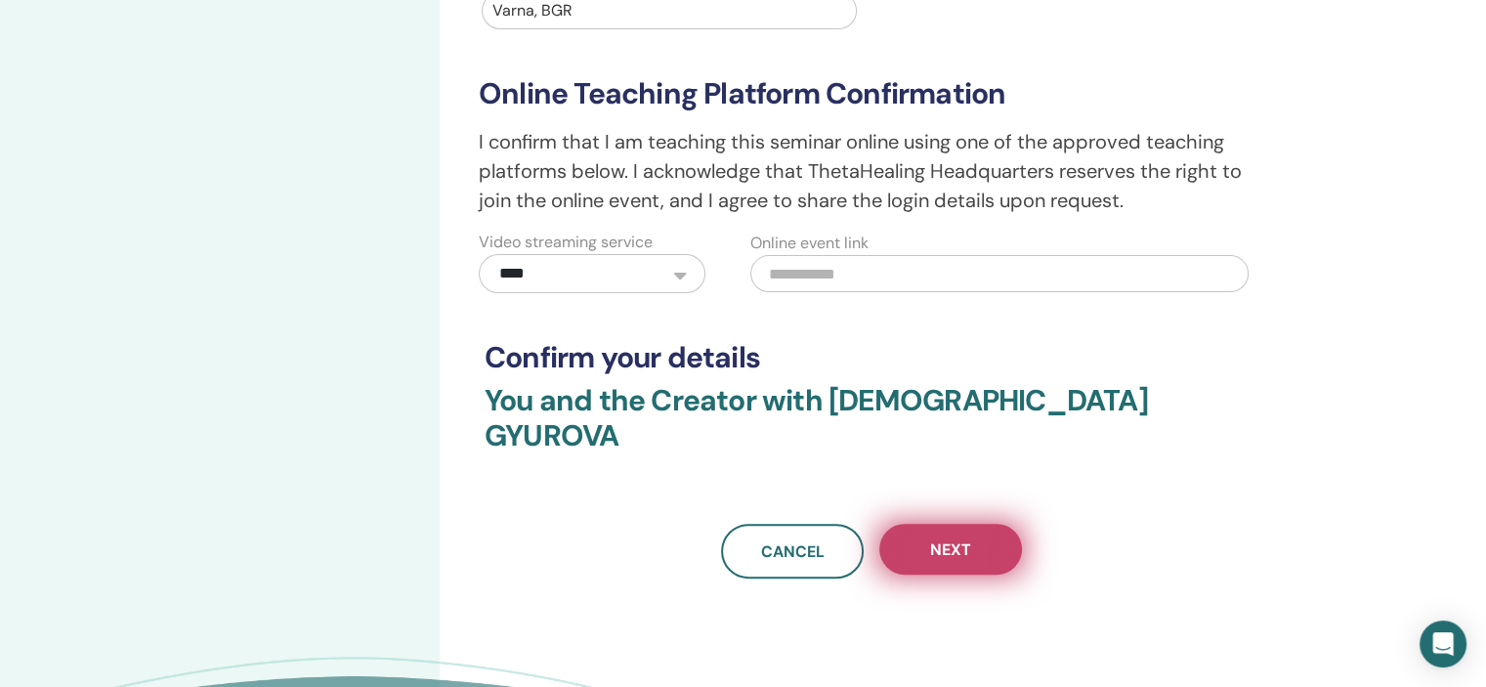
click at [957, 539] on span "Next" at bounding box center [950, 549] width 41 height 21
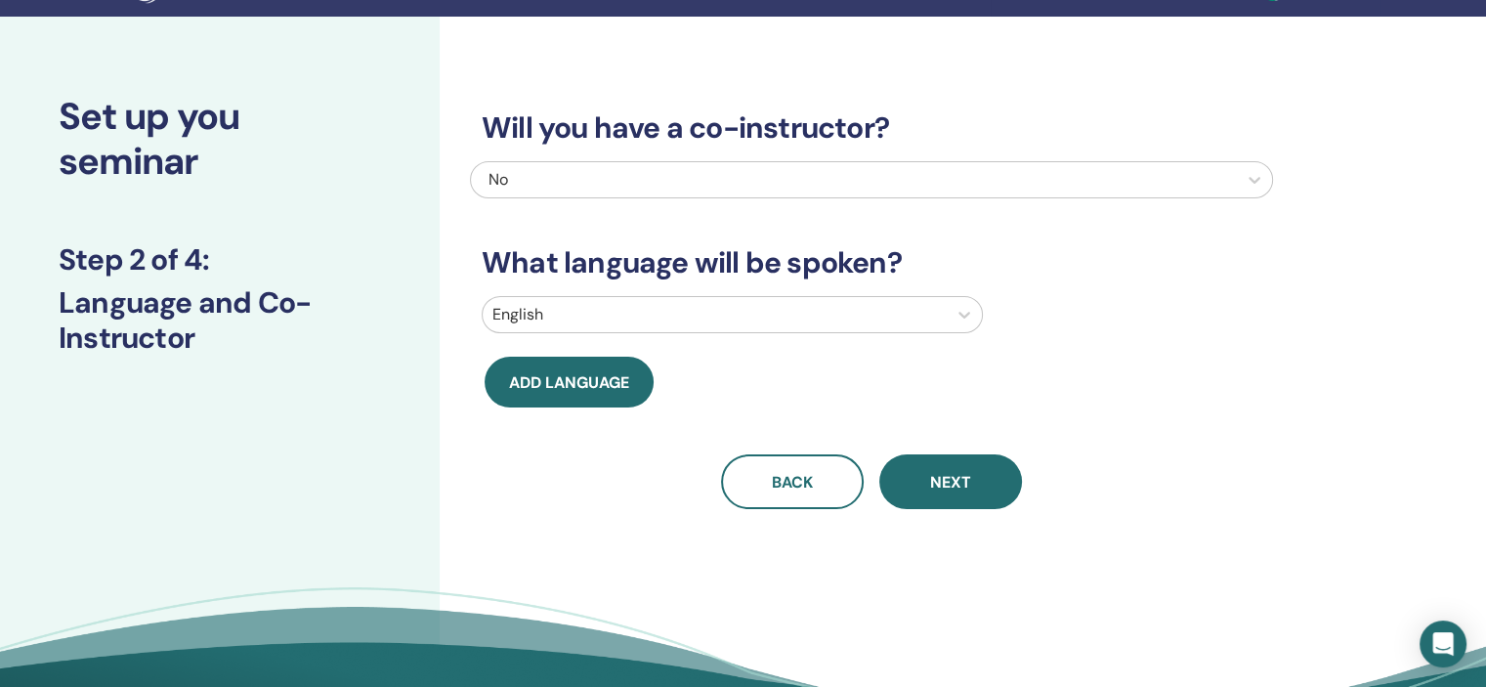
scroll to position [31, 0]
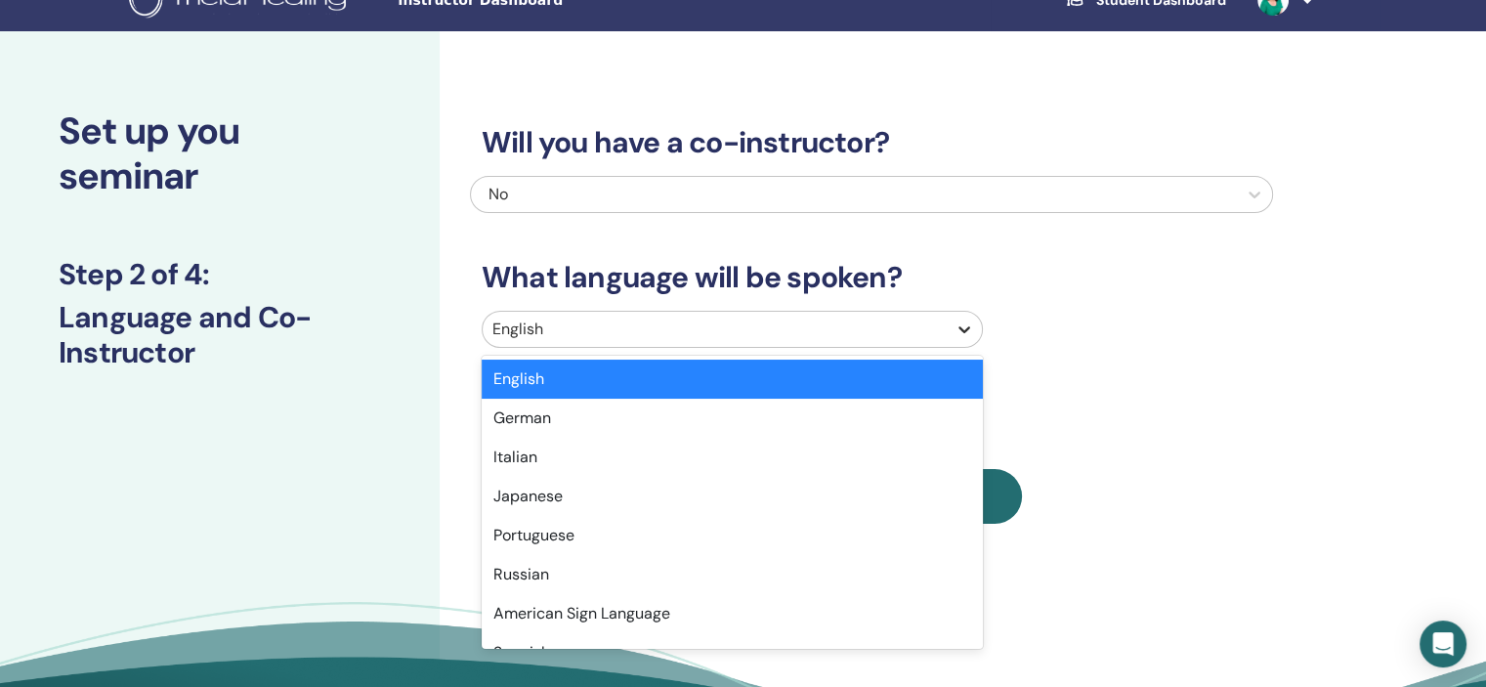
click at [969, 327] on icon at bounding box center [964, 329] width 12 height 7
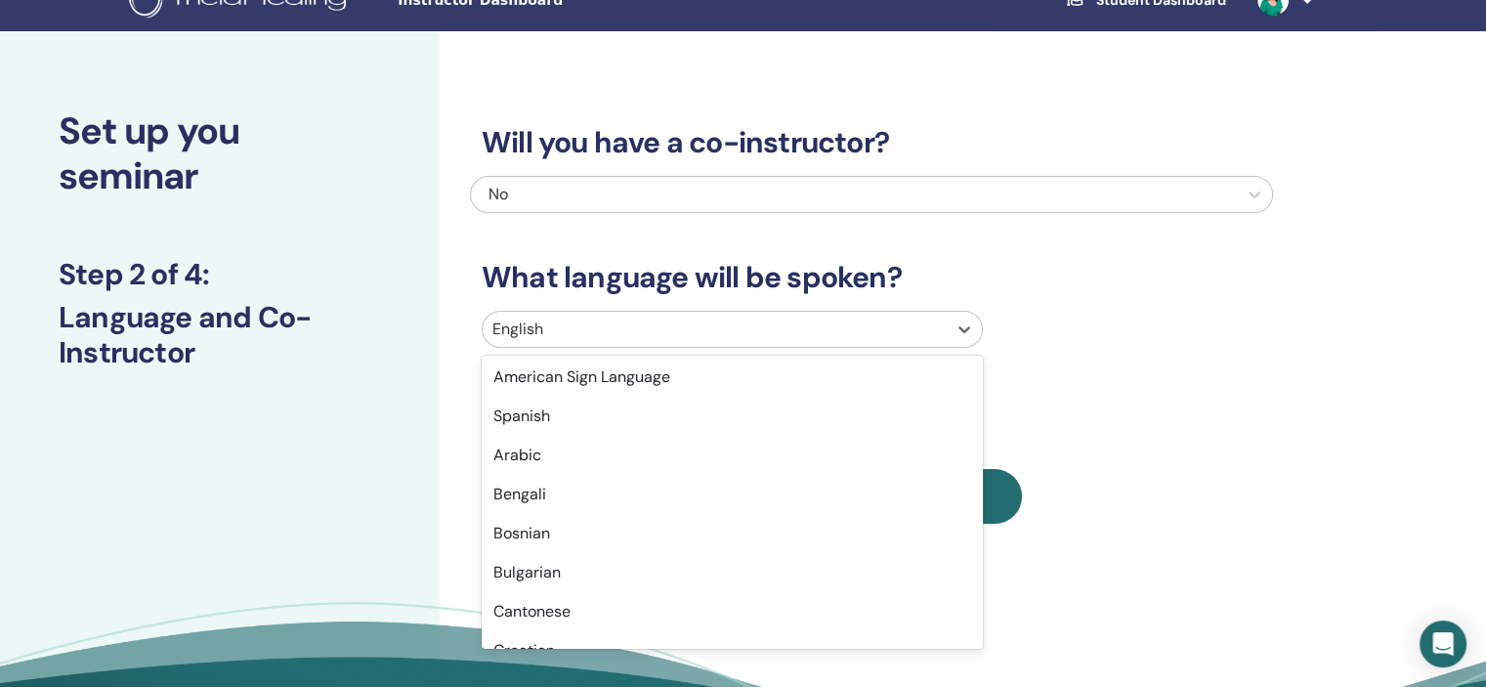
scroll to position [242, 0]
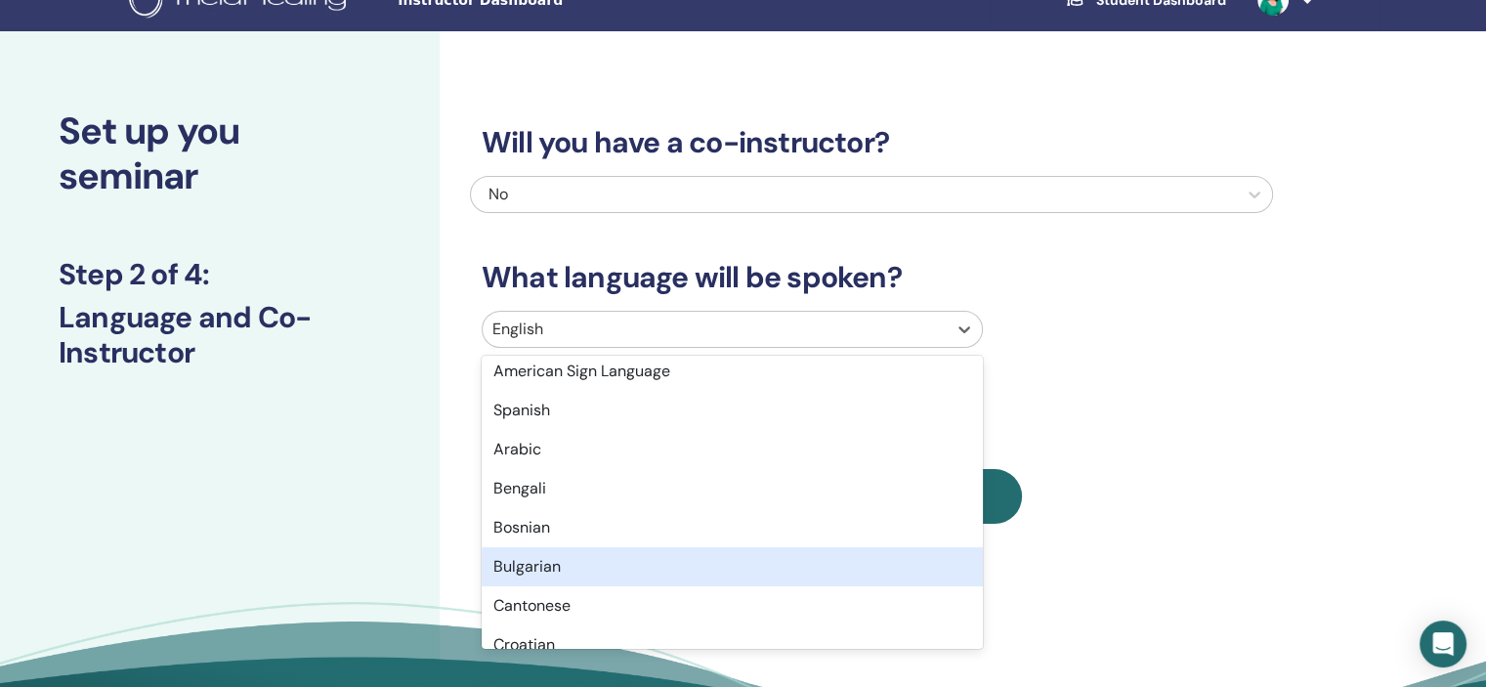
click at [684, 572] on div "Bulgarian" at bounding box center [732, 566] width 501 height 39
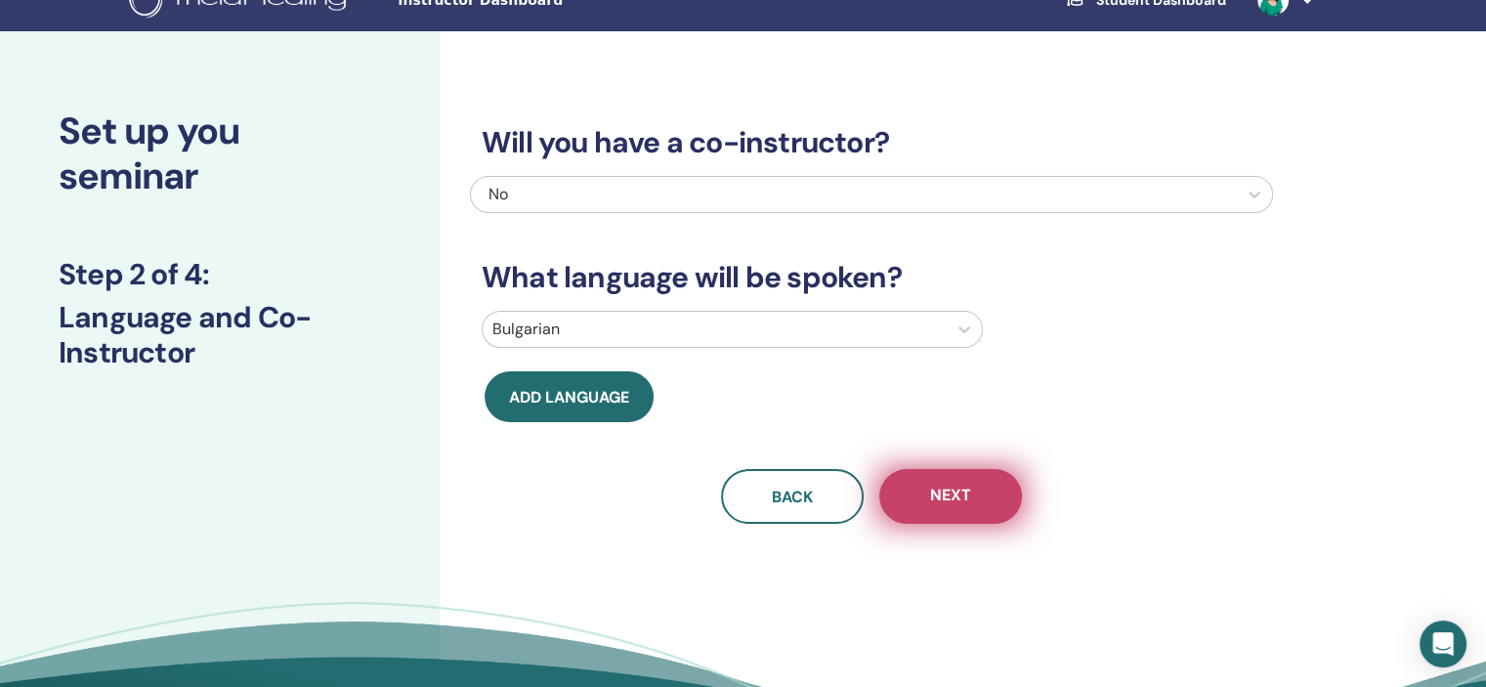
click at [934, 504] on span "Next" at bounding box center [950, 497] width 41 height 24
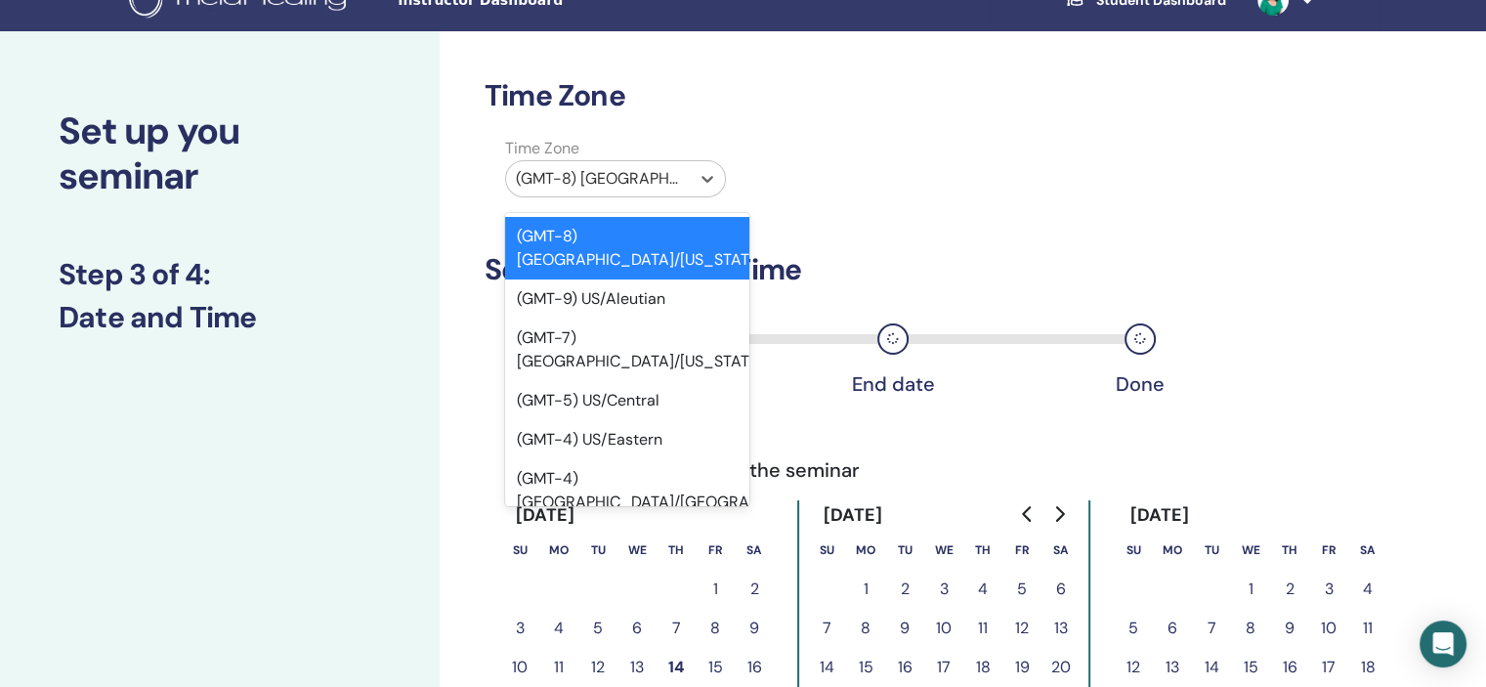
click at [636, 186] on div at bounding box center [598, 178] width 164 height 27
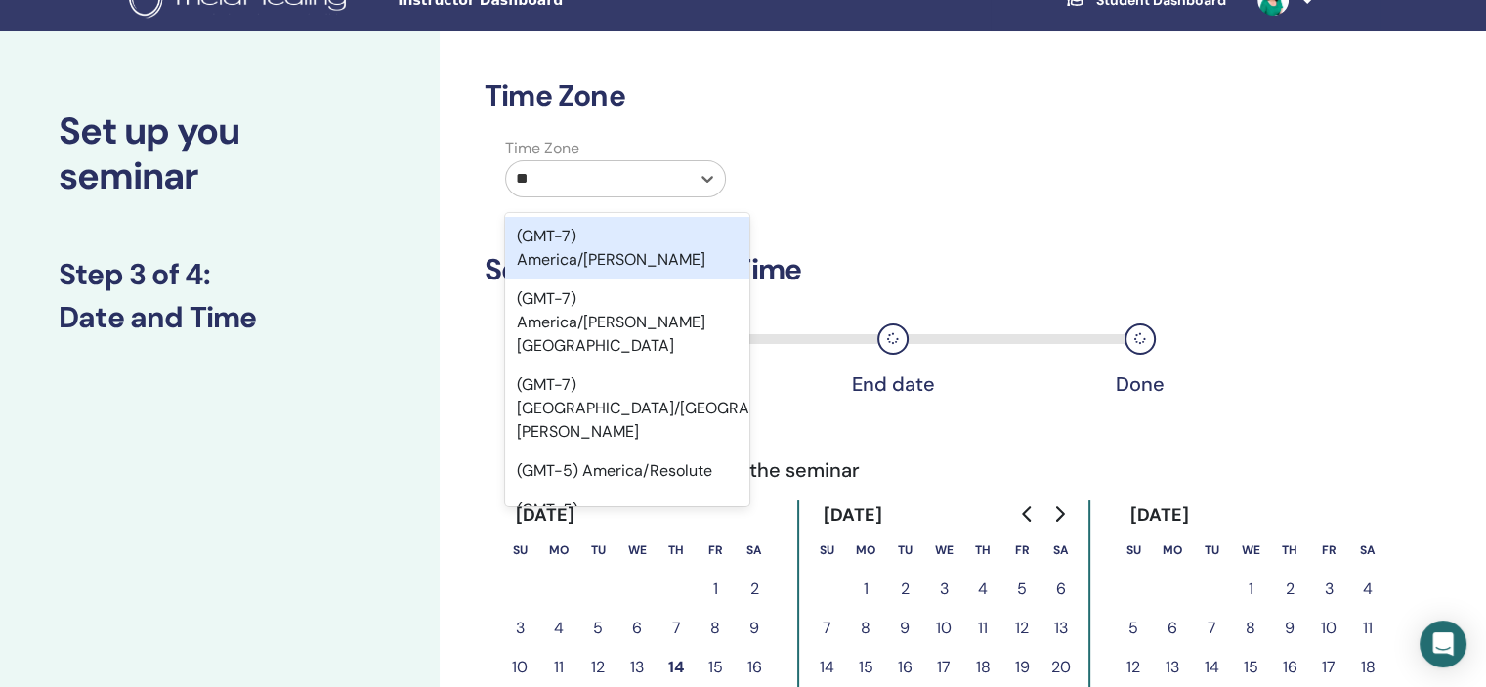
type input "***"
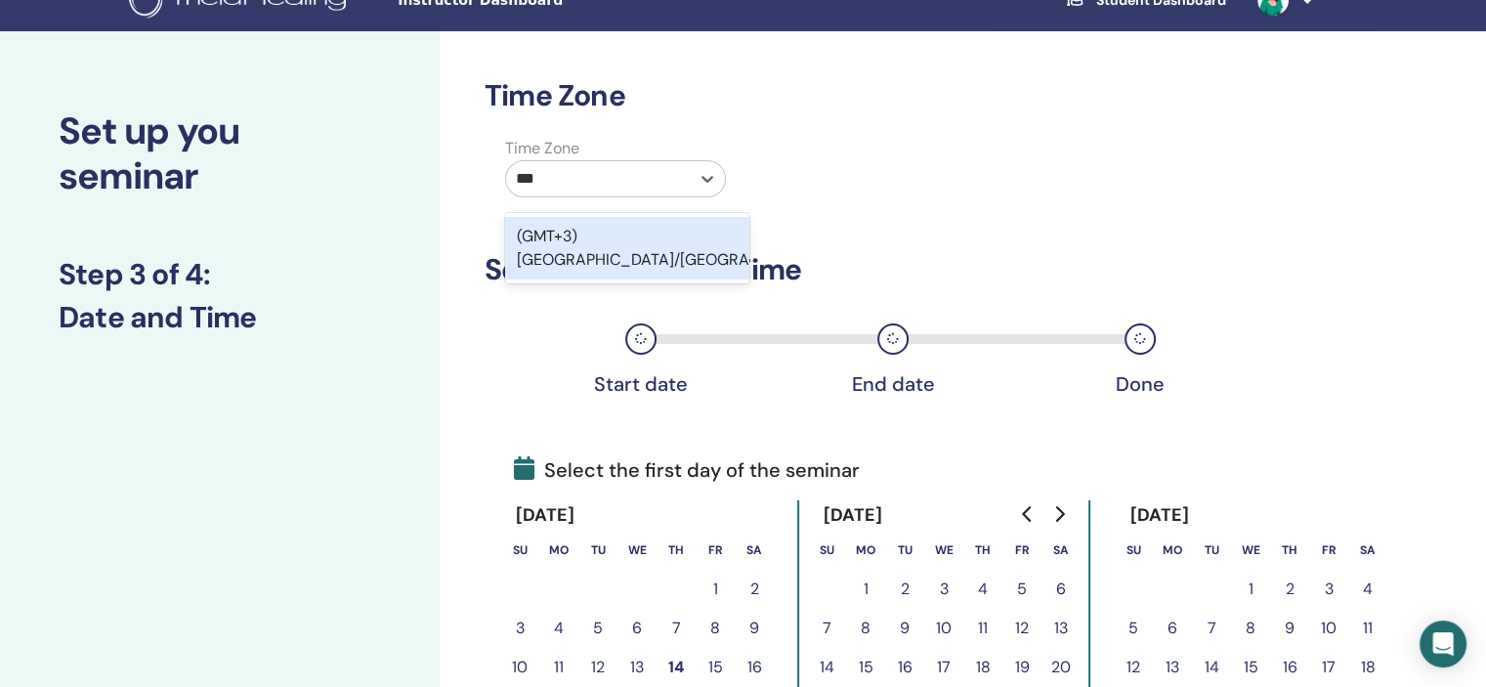
click at [637, 232] on div "(GMT+3) [GEOGRAPHIC_DATA]/[GEOGRAPHIC_DATA]" at bounding box center [627, 248] width 244 height 63
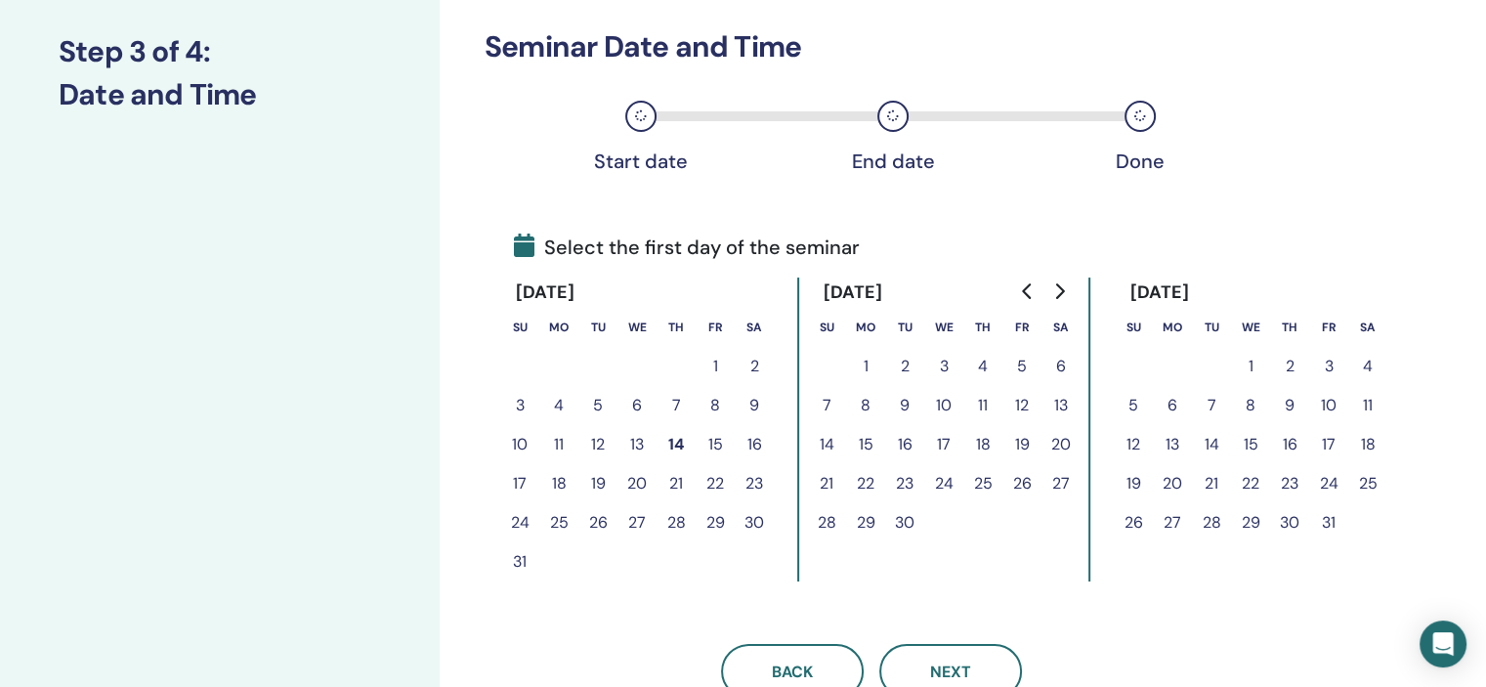
scroll to position [256, 0]
click at [711, 441] on button "15" at bounding box center [715, 442] width 39 height 39
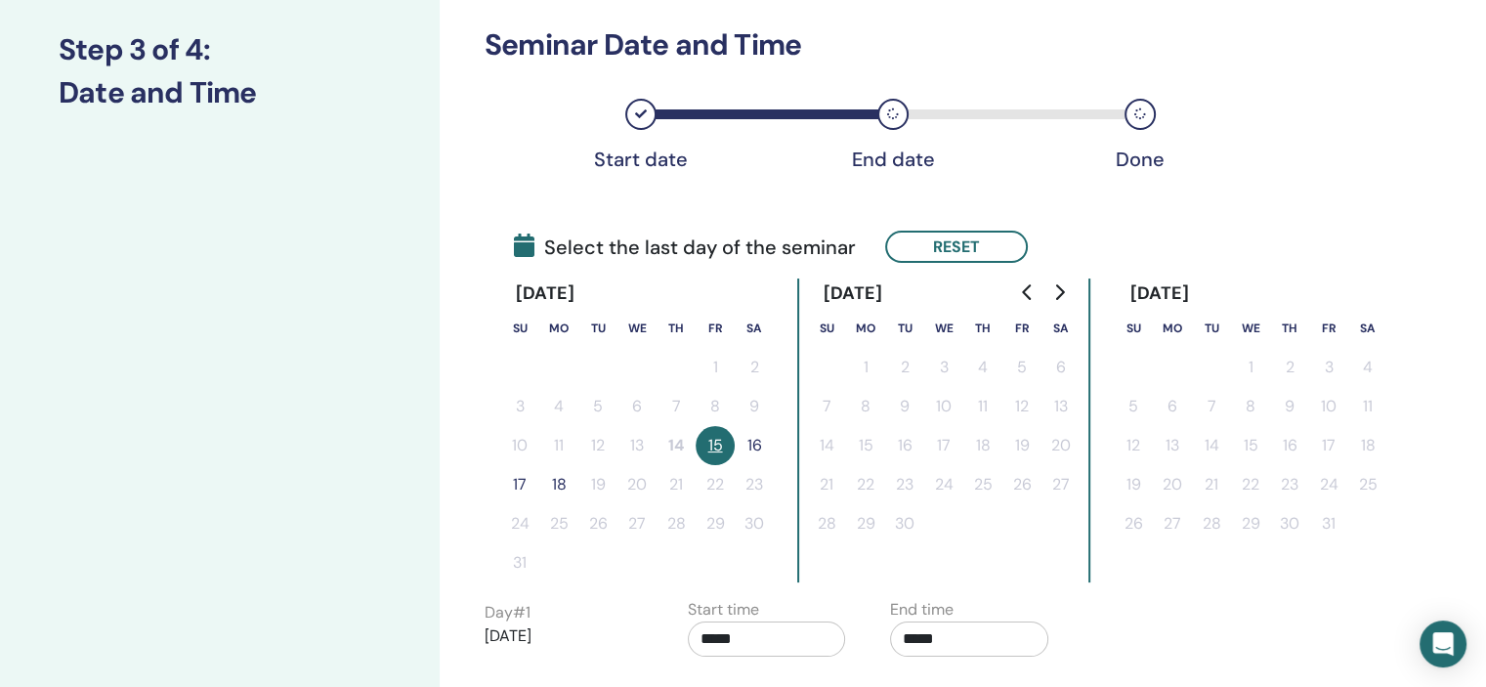
click at [758, 441] on button "16" at bounding box center [754, 445] width 39 height 39
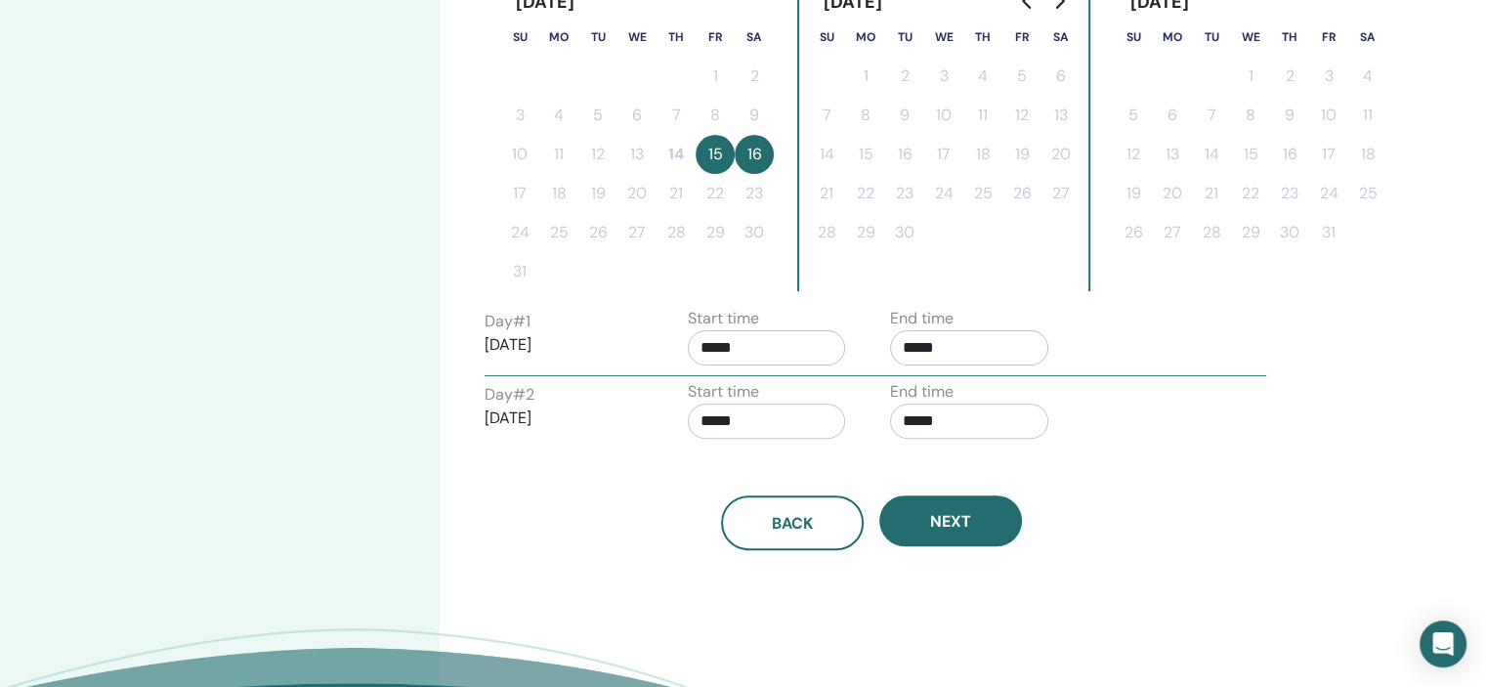
scroll to position [551, 0]
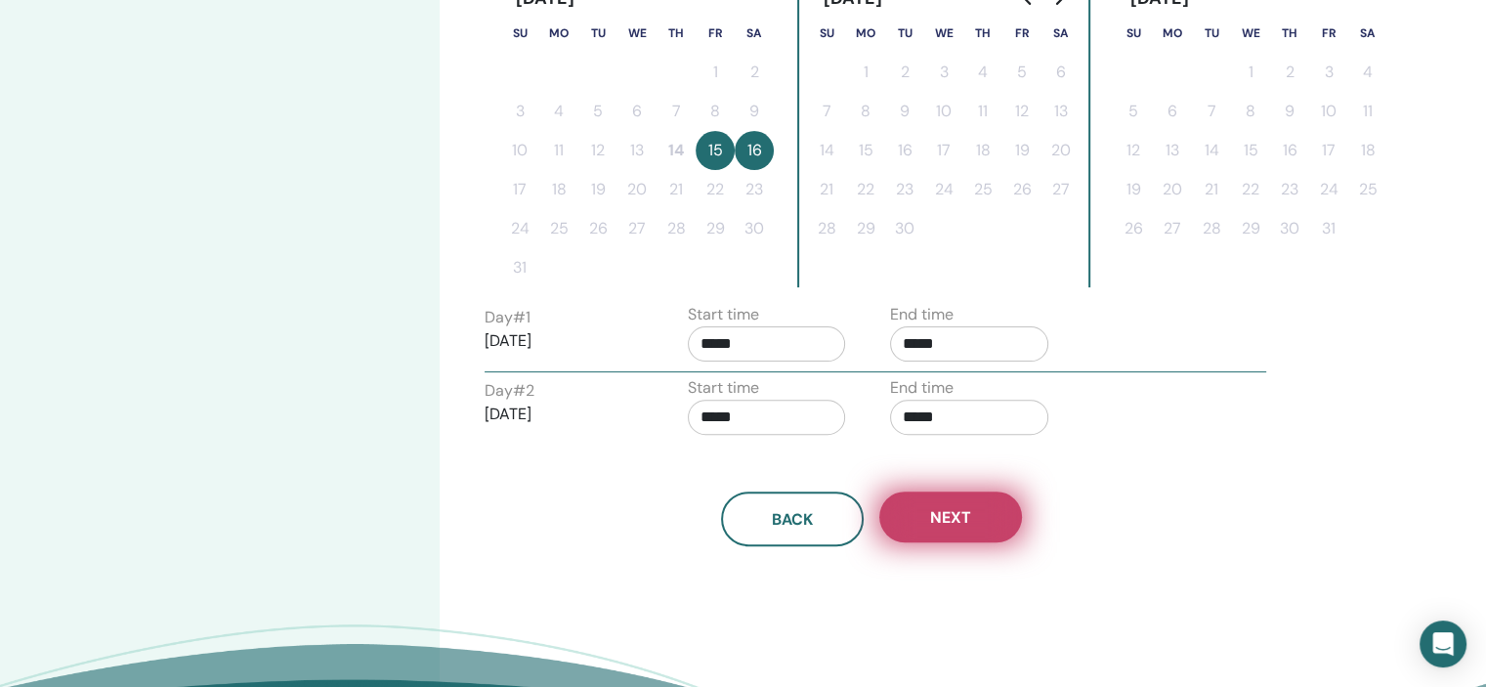
click at [969, 507] on span "Next" at bounding box center [950, 517] width 41 height 21
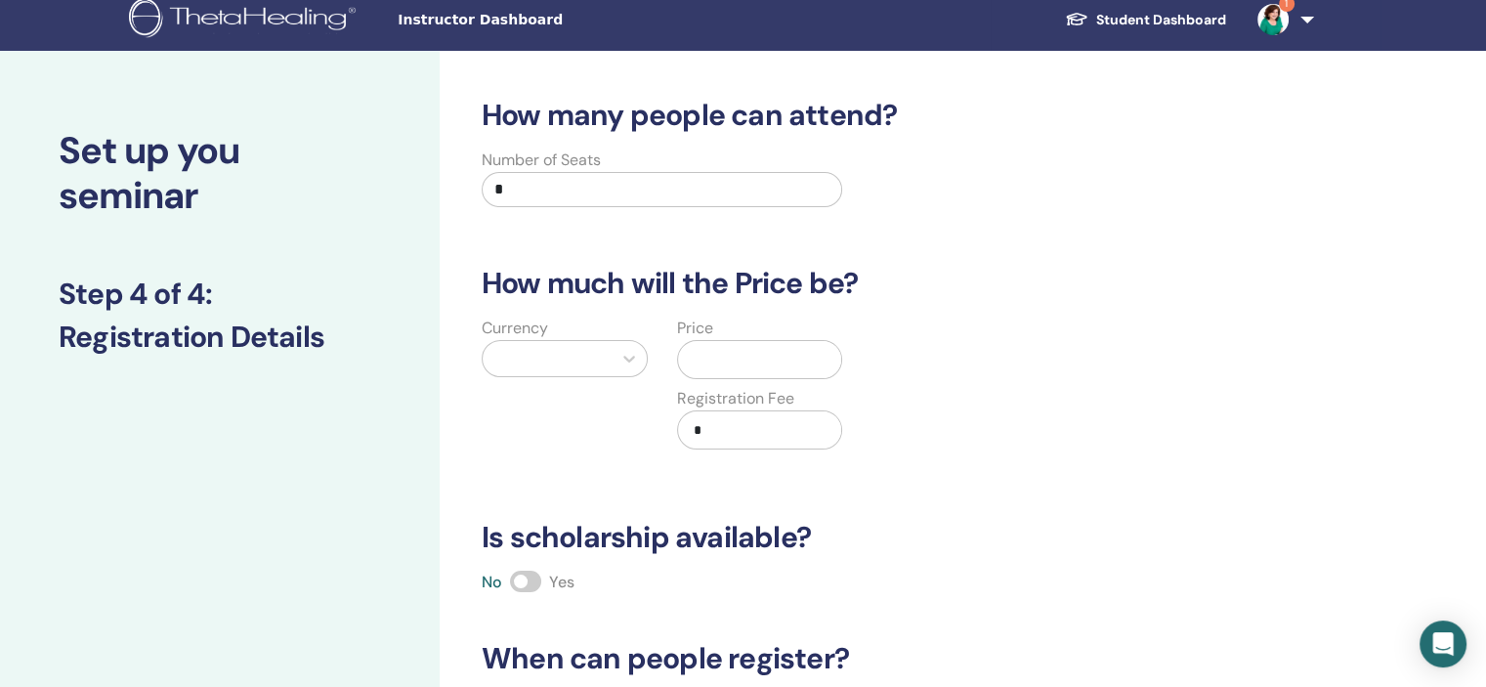
scroll to position [0, 0]
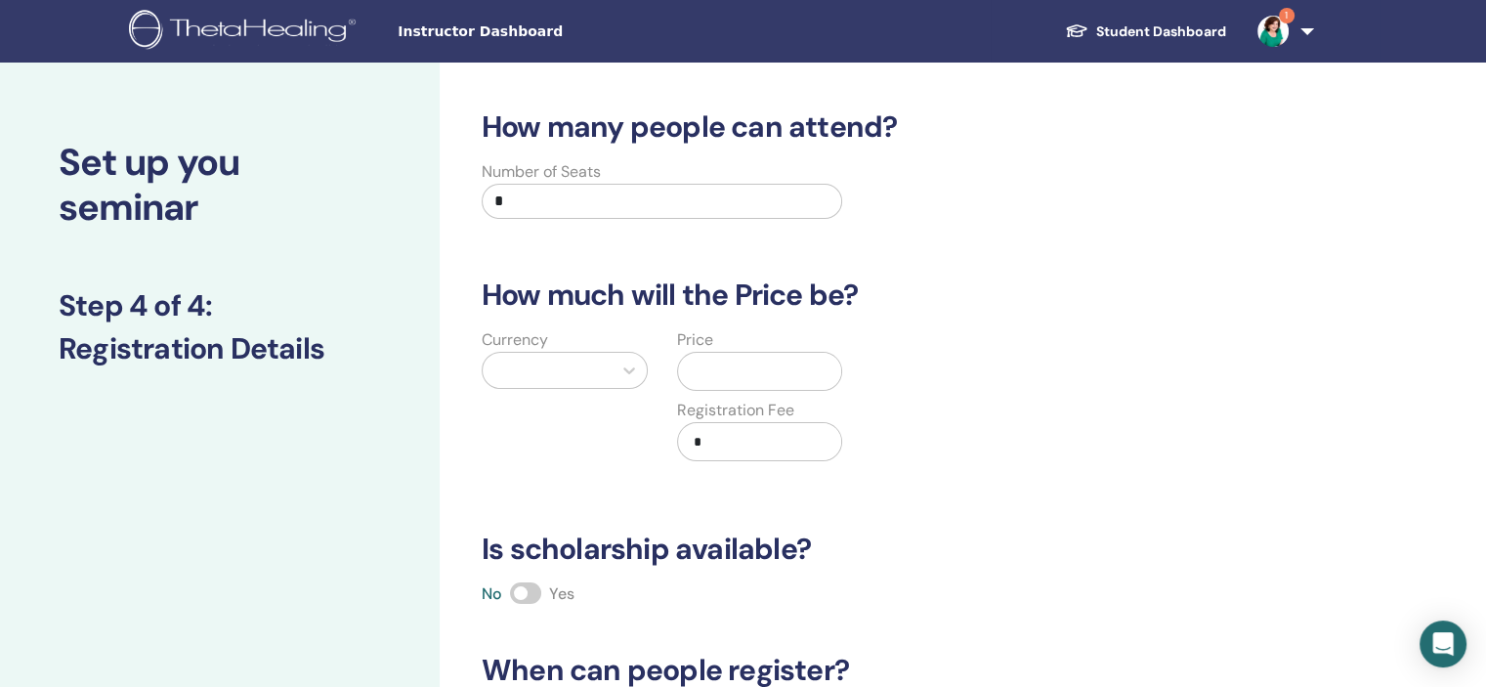
click at [504, 201] on input "*" at bounding box center [662, 201] width 360 height 35
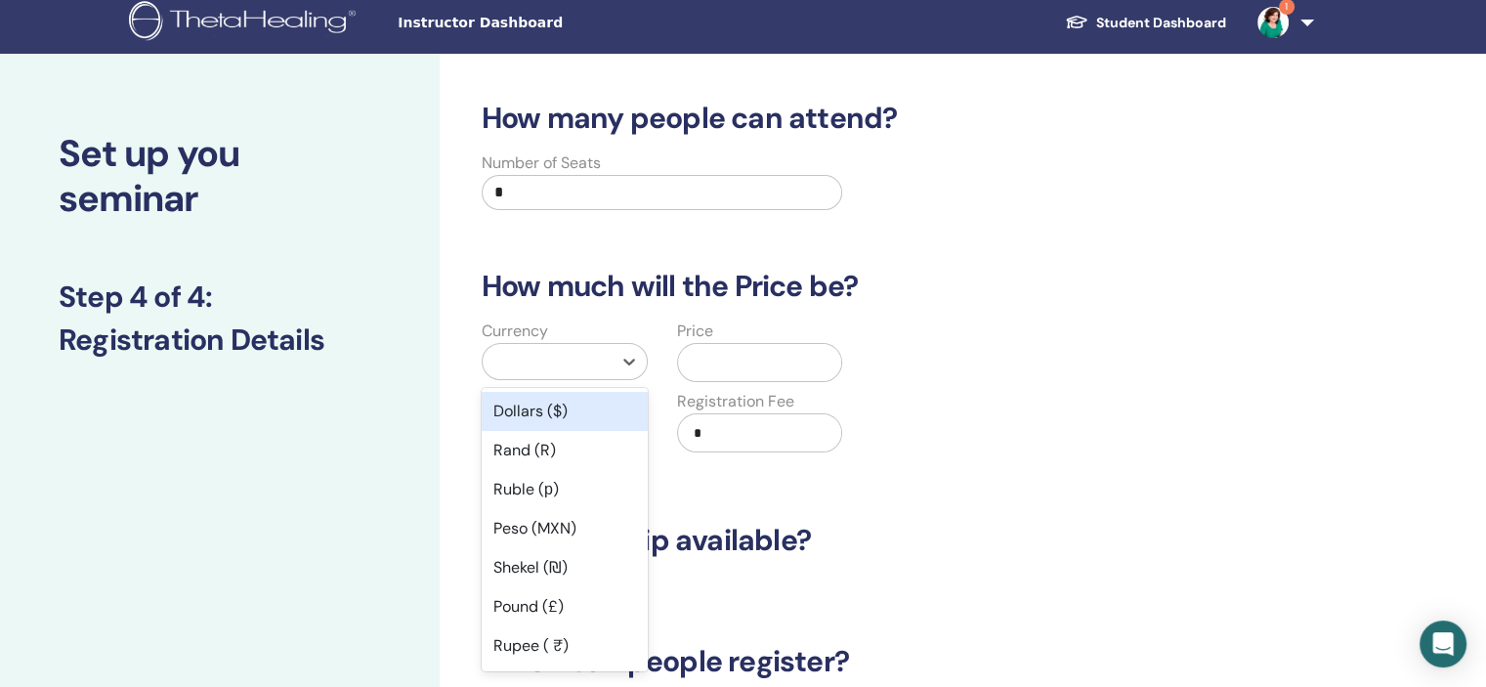
scroll to position [10, 0]
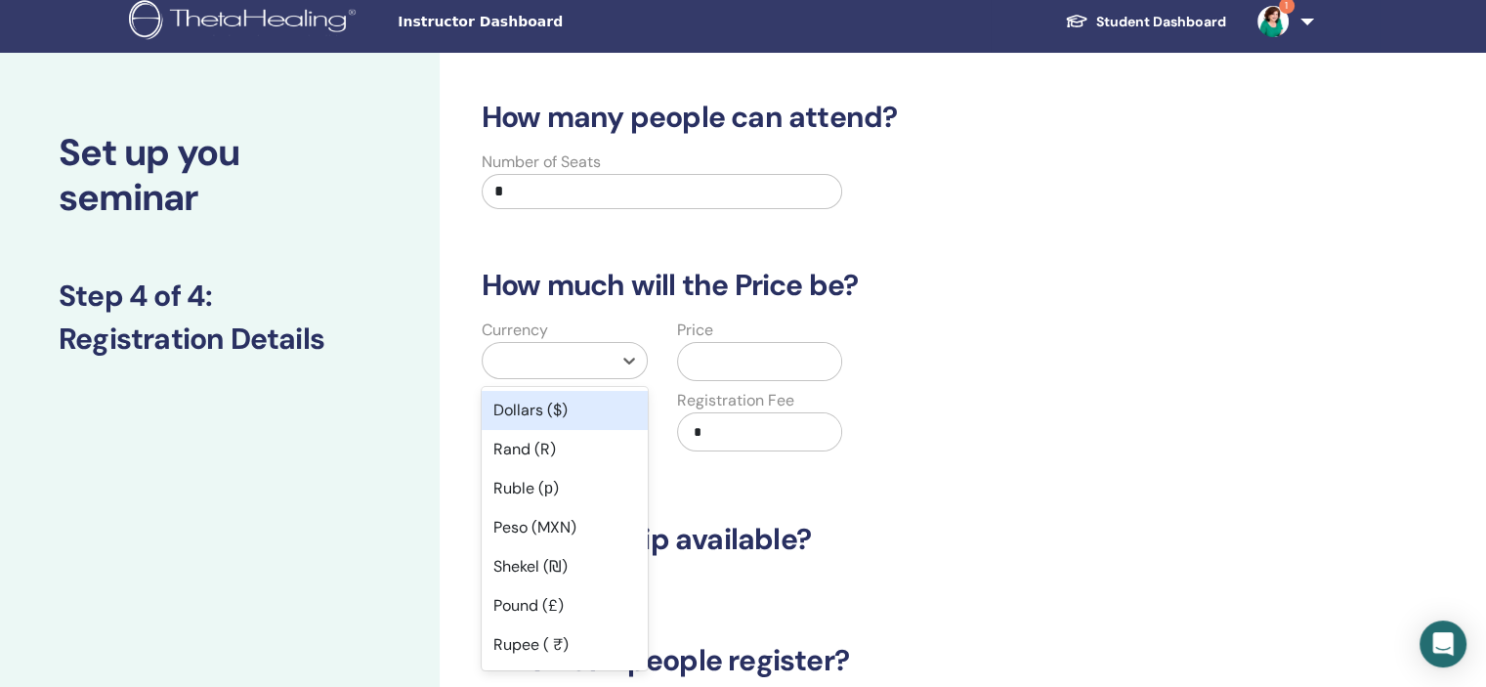
click at [575, 362] on div at bounding box center [546, 360] width 109 height 27
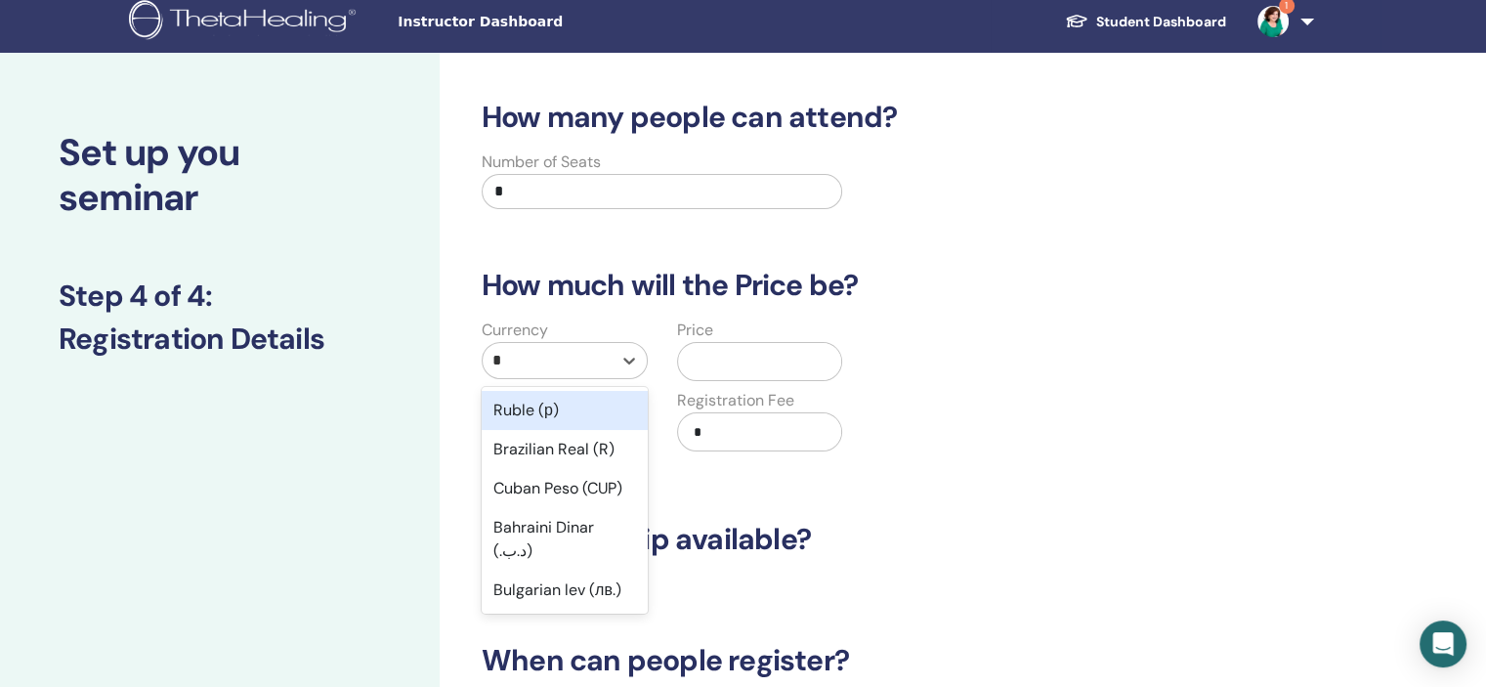
type input "**"
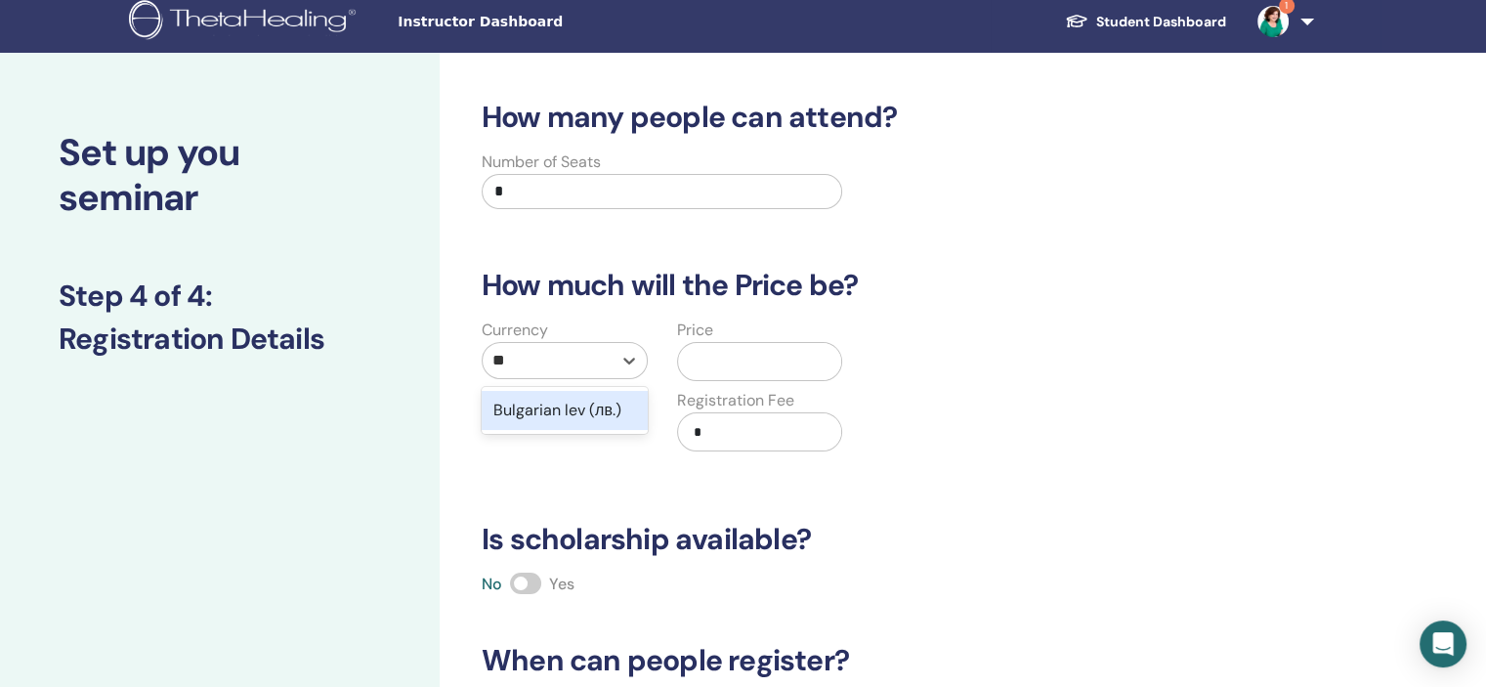
click at [581, 416] on div "Bulgarian lev (лв.)" at bounding box center [565, 410] width 166 height 39
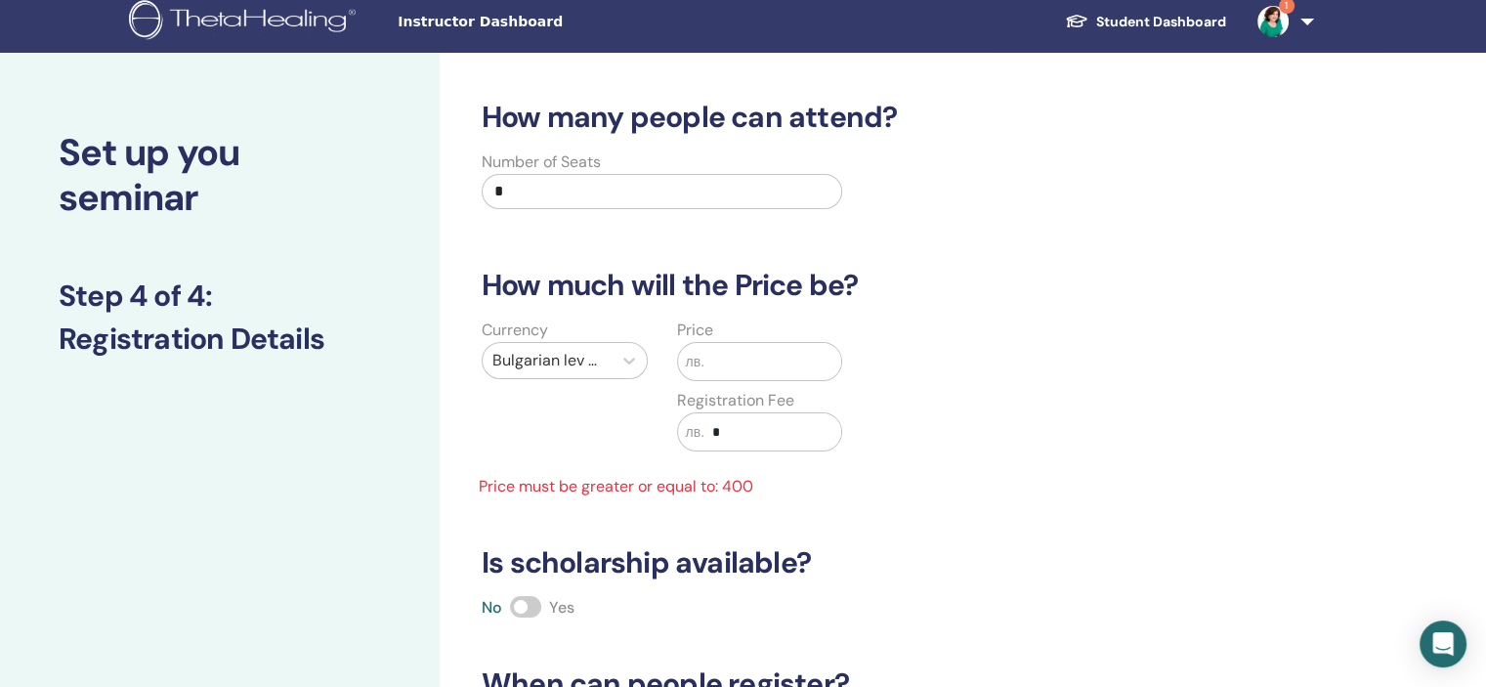
click at [740, 351] on input "text" at bounding box center [772, 361] width 137 height 37
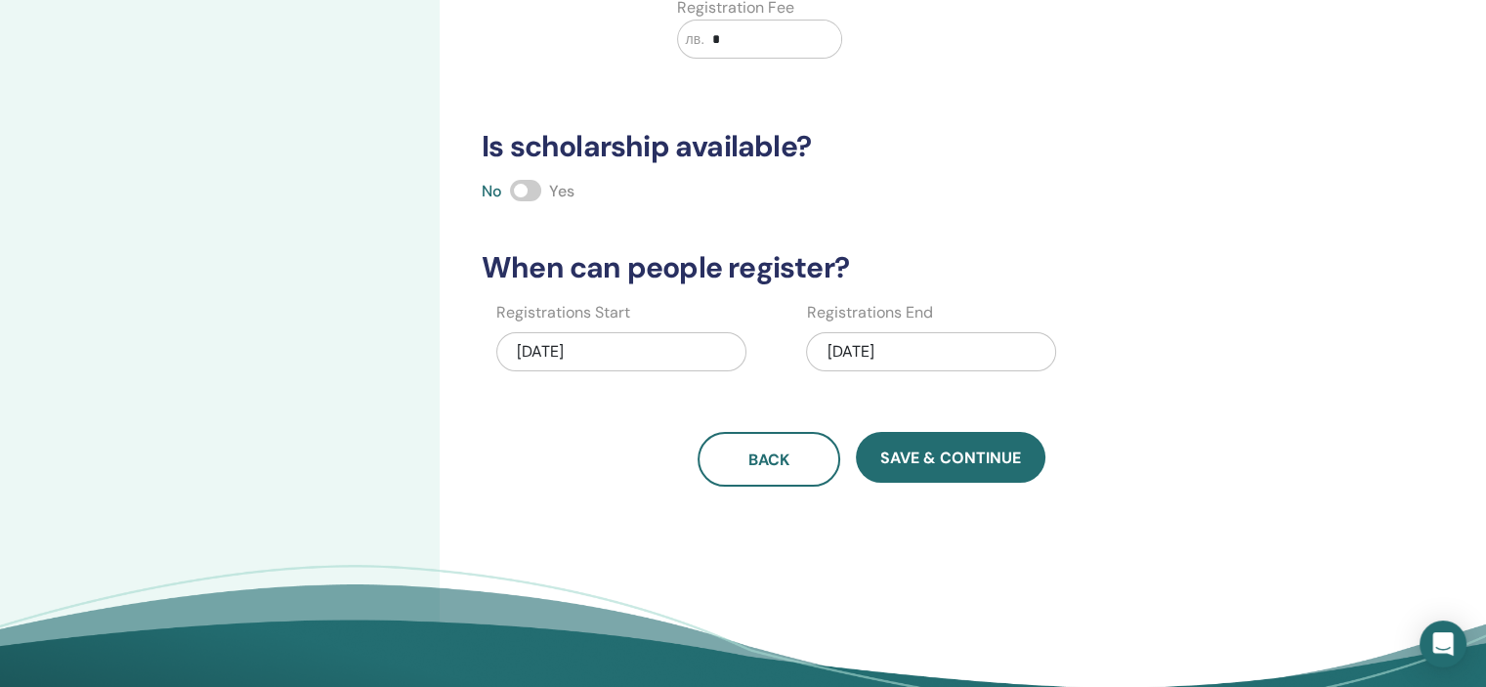
scroll to position [414, 0]
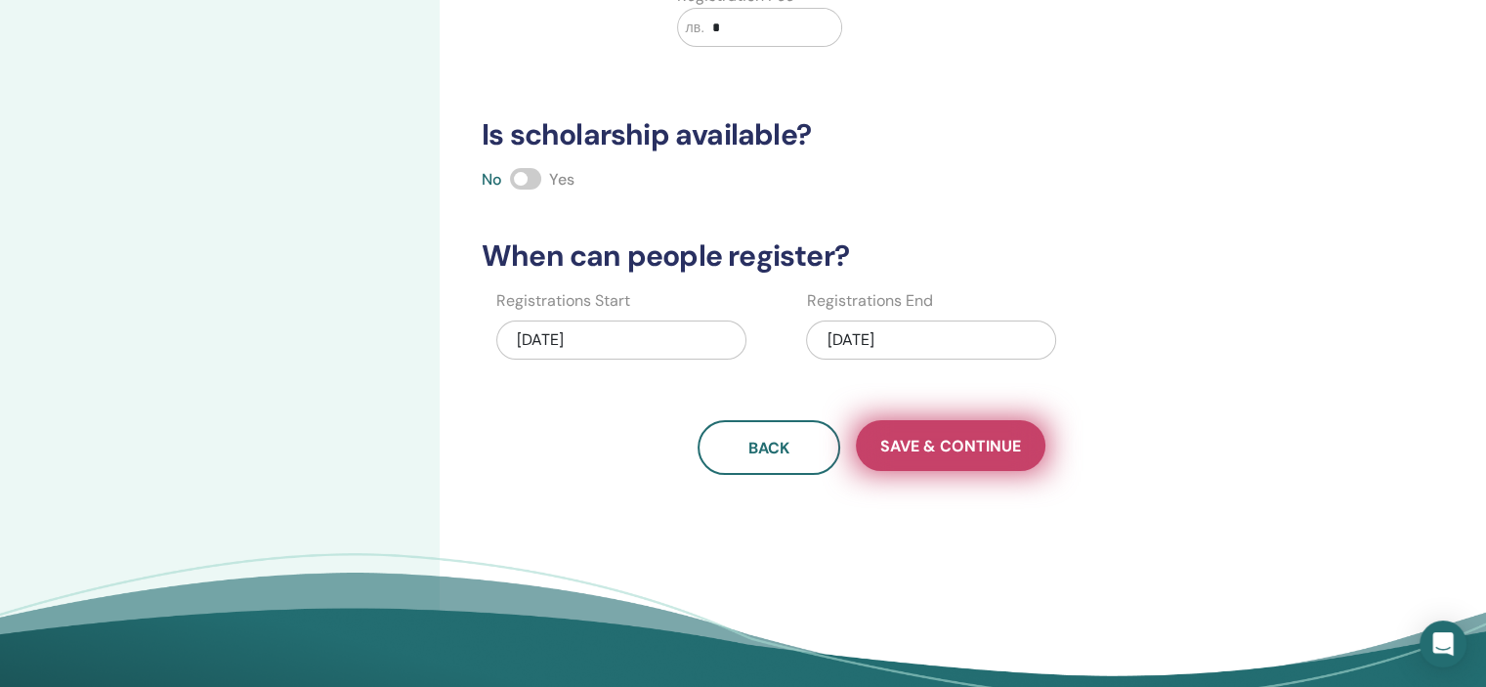
type input "***"
click at [960, 444] on span "Save & Continue" at bounding box center [950, 446] width 141 height 21
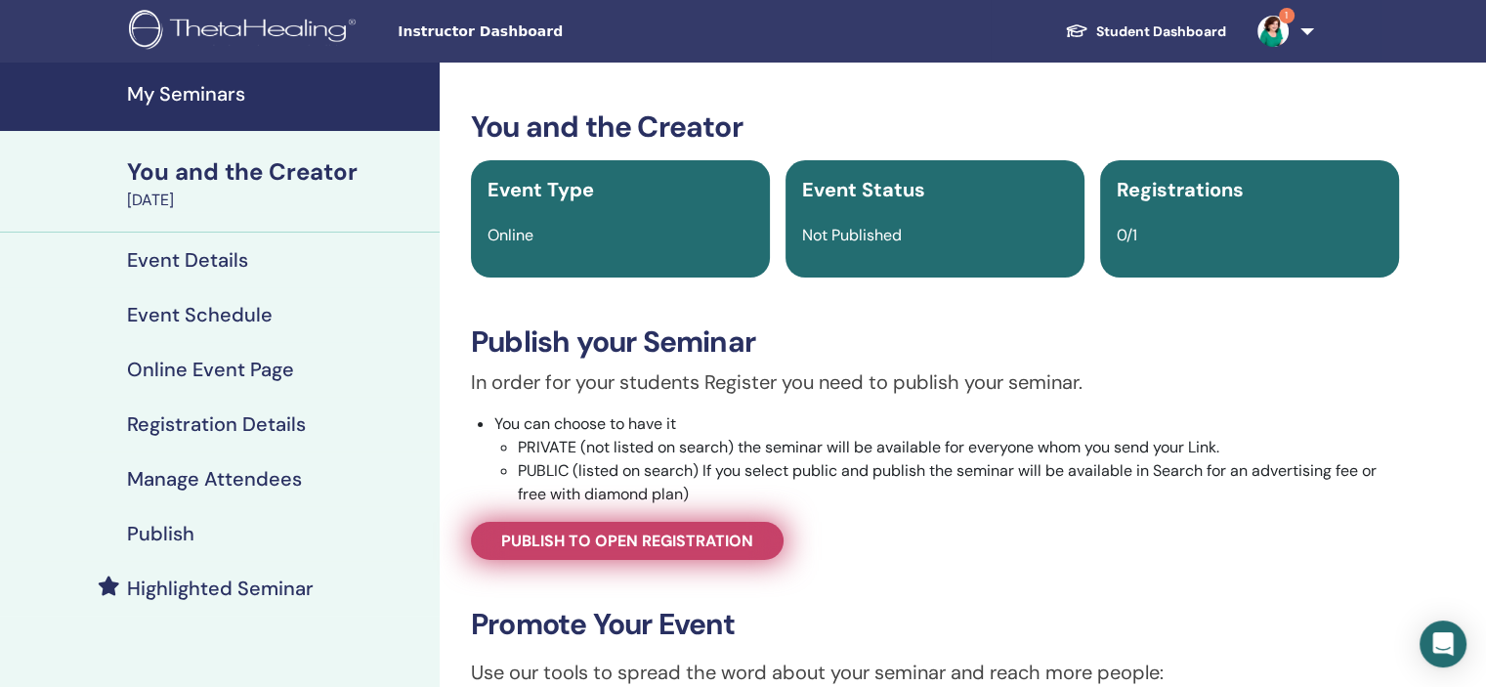
click at [711, 546] on span "Publish to open registration" at bounding box center [627, 540] width 252 height 21
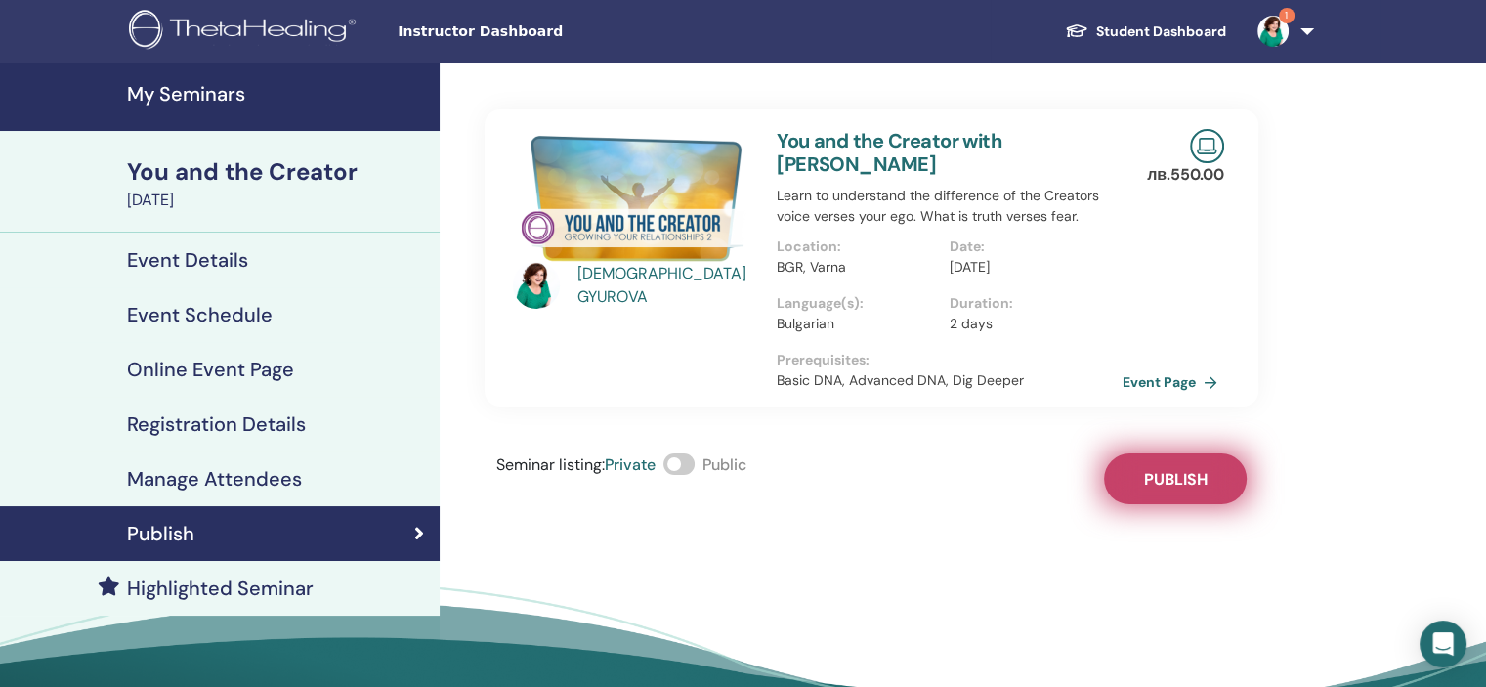
click at [1168, 473] on span "Publish" at bounding box center [1175, 479] width 63 height 21
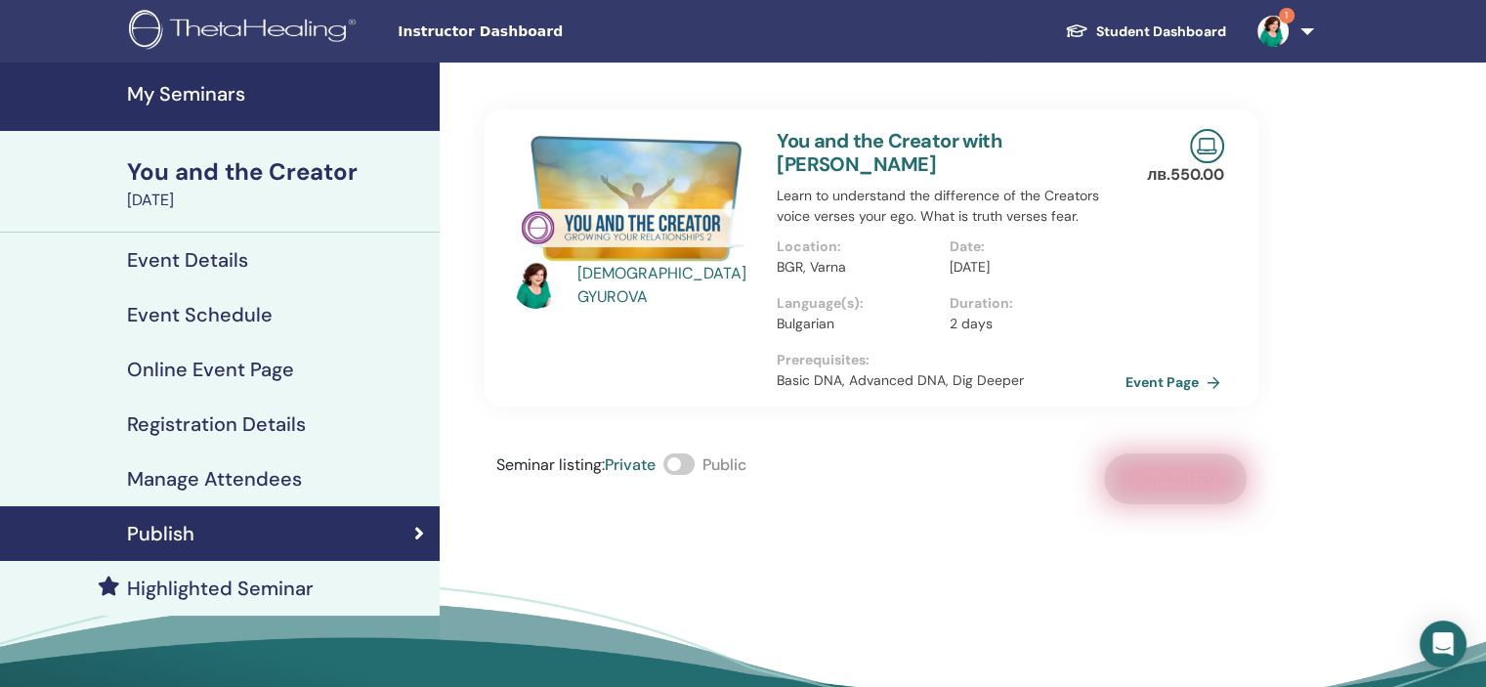
click at [1168, 370] on link "Event Page" at bounding box center [1176, 381] width 103 height 29
